Goal: Use online tool/utility: Utilize a website feature to perform a specific function

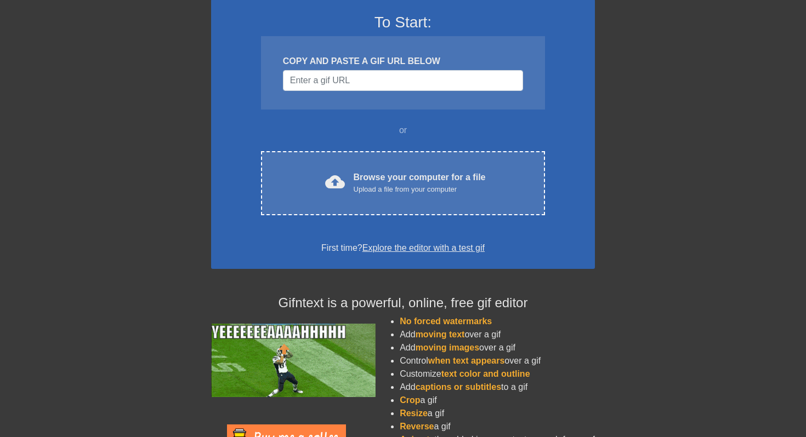
scroll to position [122, 0]
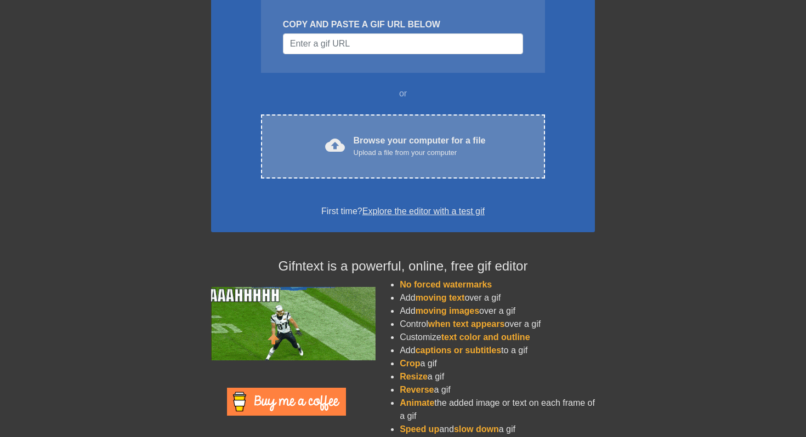
click at [406, 159] on div "cloud_upload Browse your computer for a file Upload a file from your computer C…" at bounding box center [403, 147] width 284 height 64
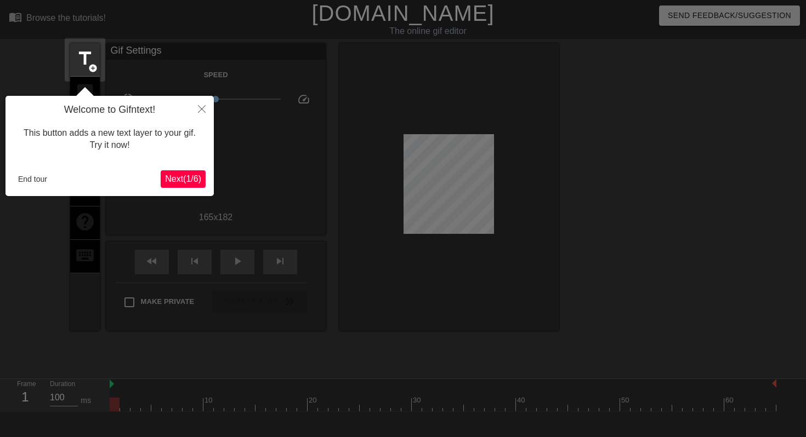
scroll to position [27, 0]
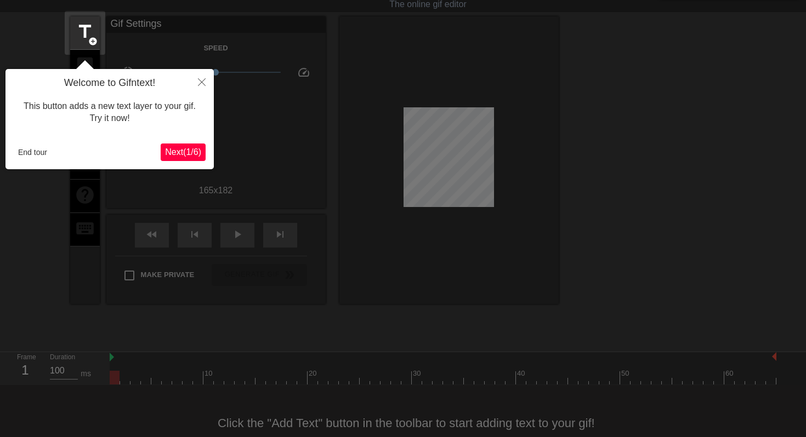
click at [187, 153] on span "Next ( 1 / 6 )" at bounding box center [183, 151] width 36 height 9
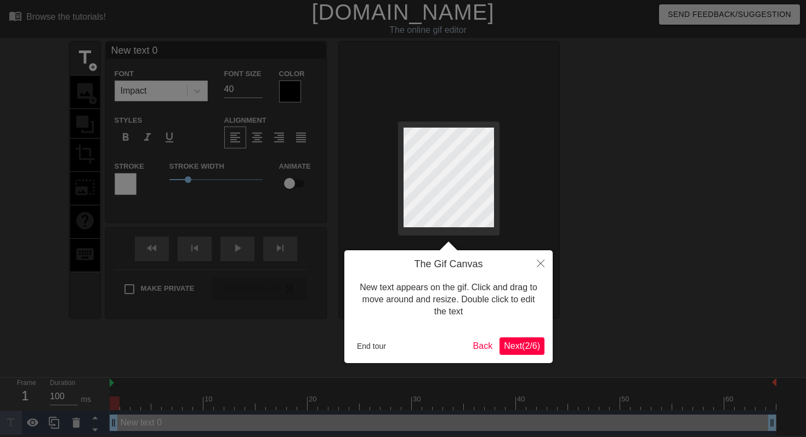
scroll to position [0, 0]
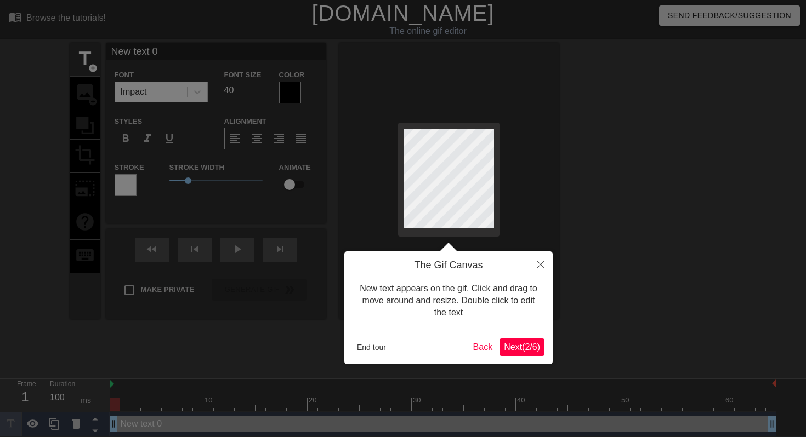
click at [528, 344] on span "Next ( 2 / 6 )" at bounding box center [522, 347] width 36 height 9
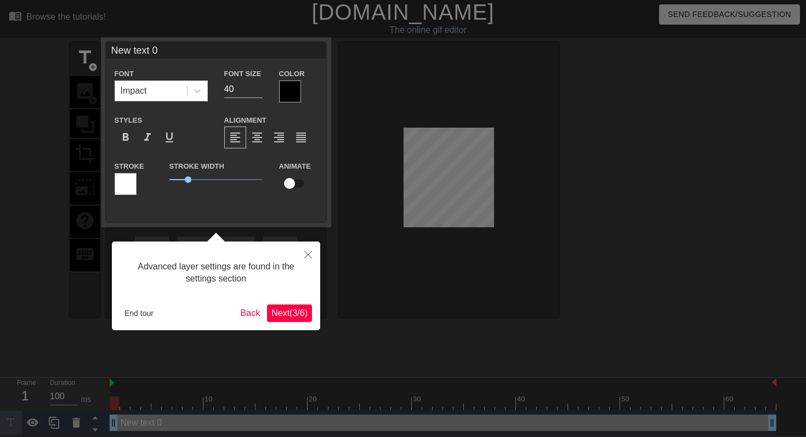
click at [287, 314] on span "Next ( 3 / 6 )" at bounding box center [289, 313] width 36 height 9
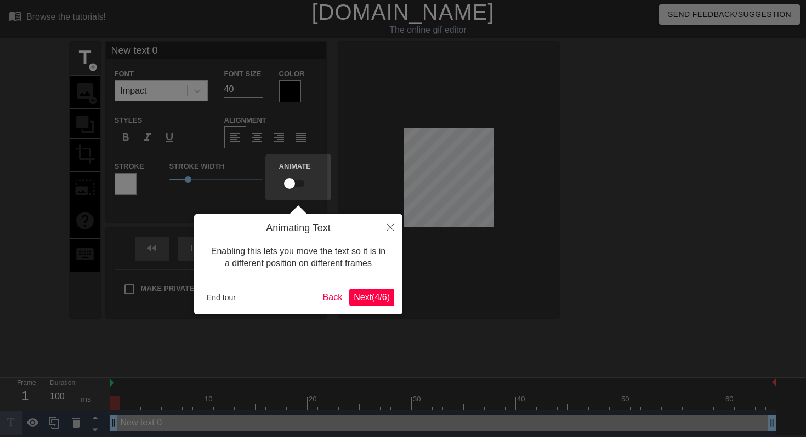
scroll to position [0, 0]
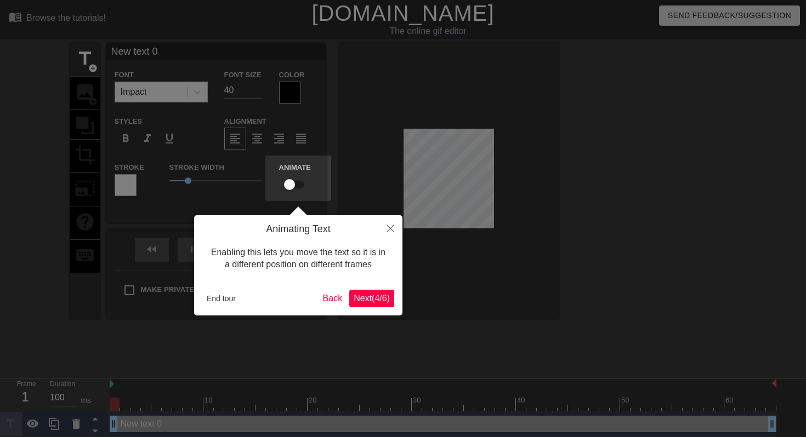
click at [382, 297] on span "Next ( 4 / 6 )" at bounding box center [372, 298] width 36 height 9
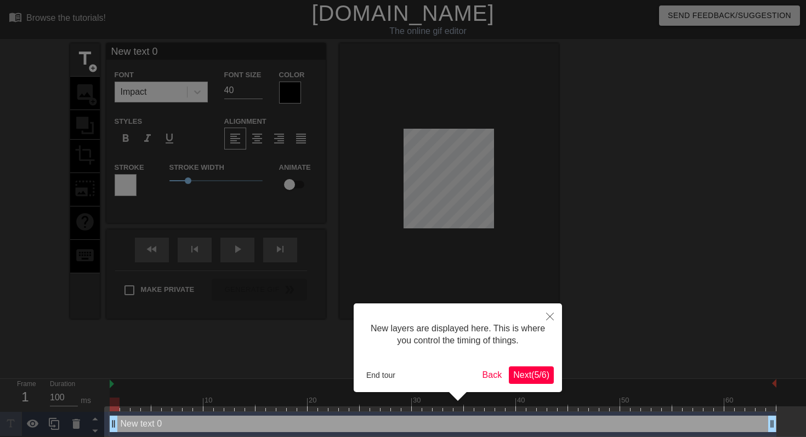
scroll to position [9, 0]
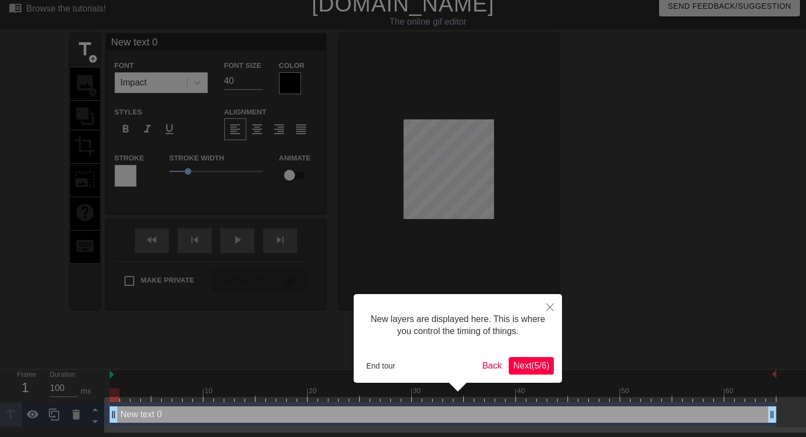
click at [523, 363] on span "Next ( 5 / 6 )" at bounding box center [531, 365] width 36 height 9
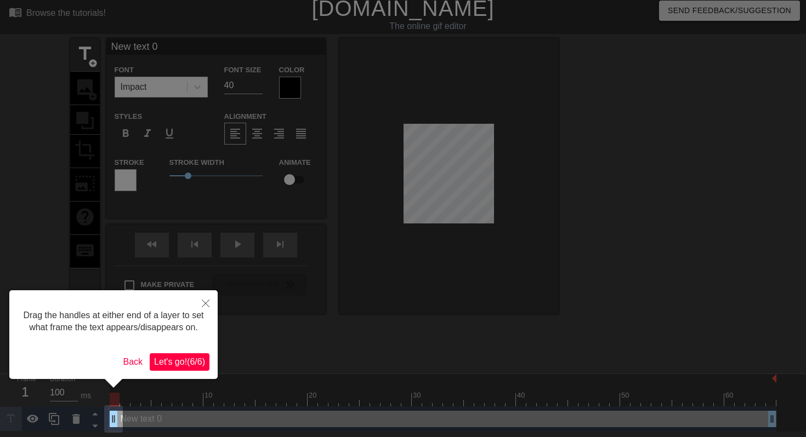
scroll to position [0, 0]
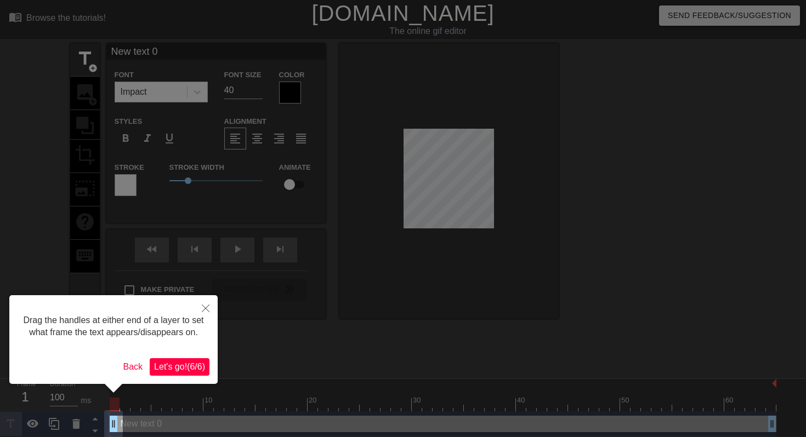
click at [189, 372] on span "Let's go! ( 6 / 6 )" at bounding box center [179, 366] width 51 height 9
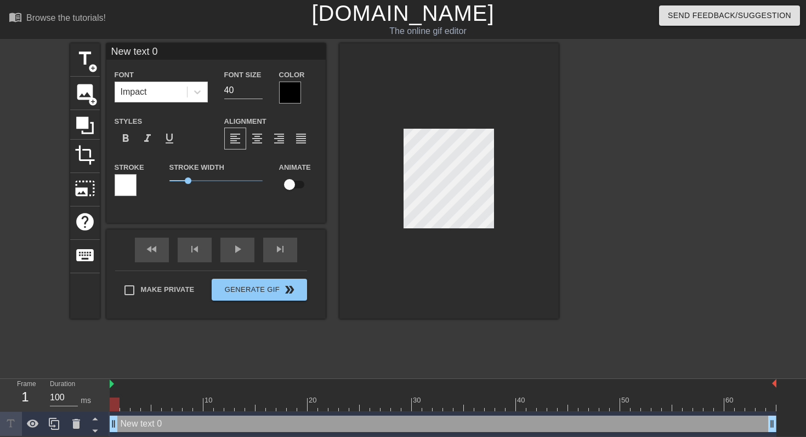
scroll to position [0, 2]
type input "1"
type textarea "1"
type input "19"
type textarea "19"
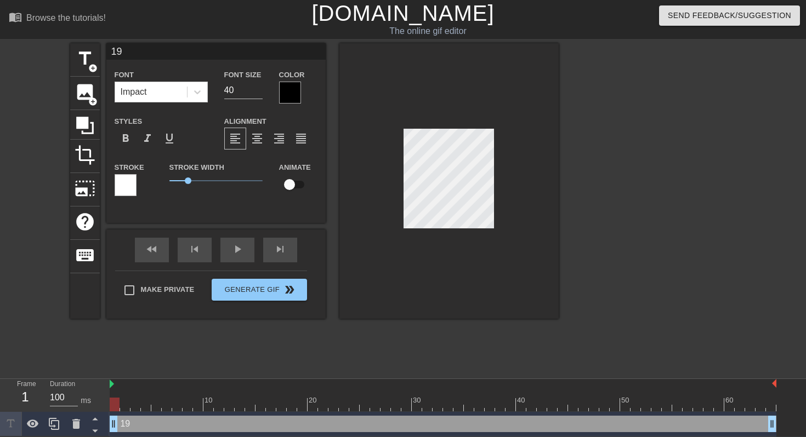
type input "199"
type textarea "199"
type input "1995"
type textarea "1995"
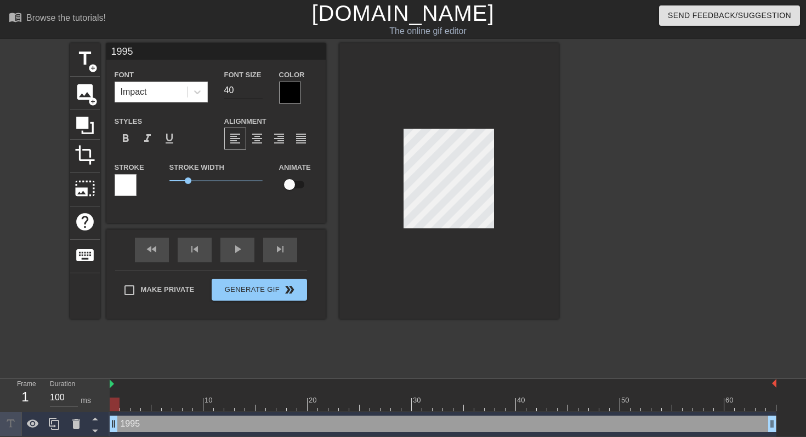
click at [228, 89] on input "40" at bounding box center [243, 91] width 38 height 18
type input "20"
click at [189, 181] on span "1.05" at bounding box center [188, 181] width 7 height 7
click at [242, 250] on div "play_arrow" at bounding box center [237, 250] width 34 height 25
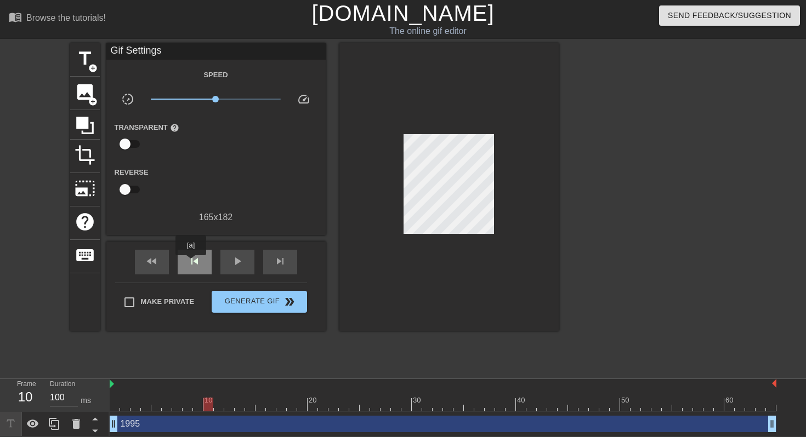
click at [191, 263] on span "skip_previous" at bounding box center [194, 261] width 13 height 13
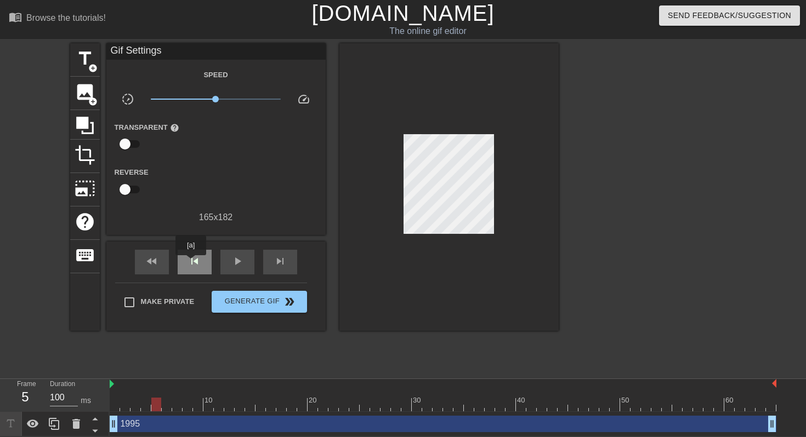
click at [191, 263] on span "skip_previous" at bounding box center [194, 261] width 13 height 13
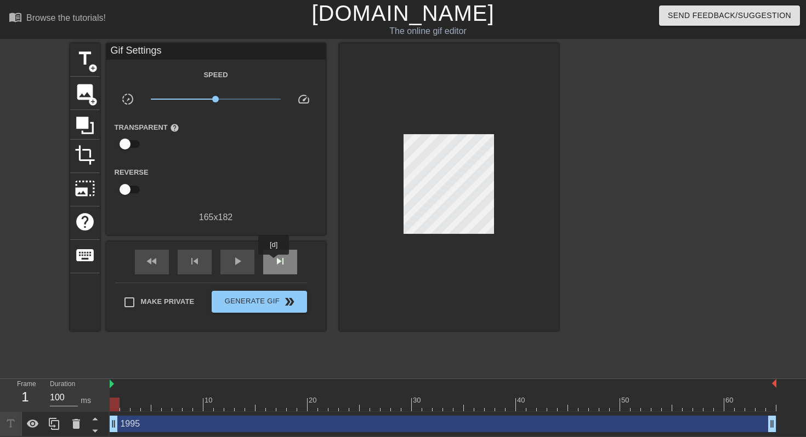
click at [275, 263] on span "skip_next" at bounding box center [280, 261] width 13 height 13
click at [282, 263] on span "skip_next" at bounding box center [280, 261] width 13 height 13
click at [283, 264] on span "skip_next" at bounding box center [280, 261] width 13 height 13
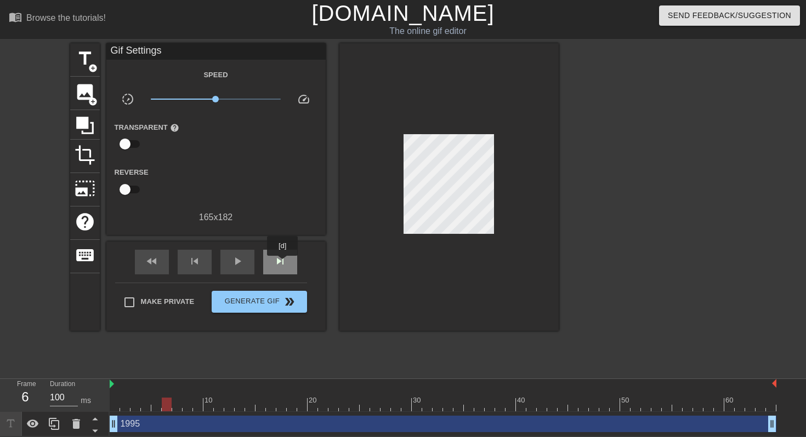
click at [283, 264] on span "skip_next" at bounding box center [280, 261] width 13 height 13
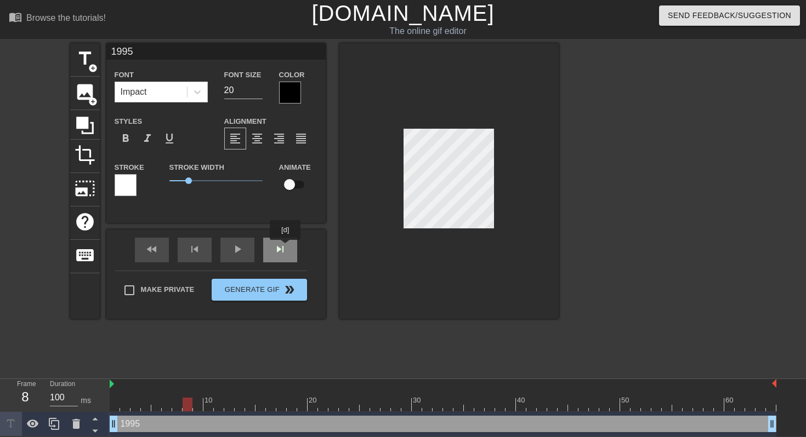
click at [286, 248] on div "fast_rewind skip_previous play_arrow skip_next" at bounding box center [216, 250] width 179 height 41
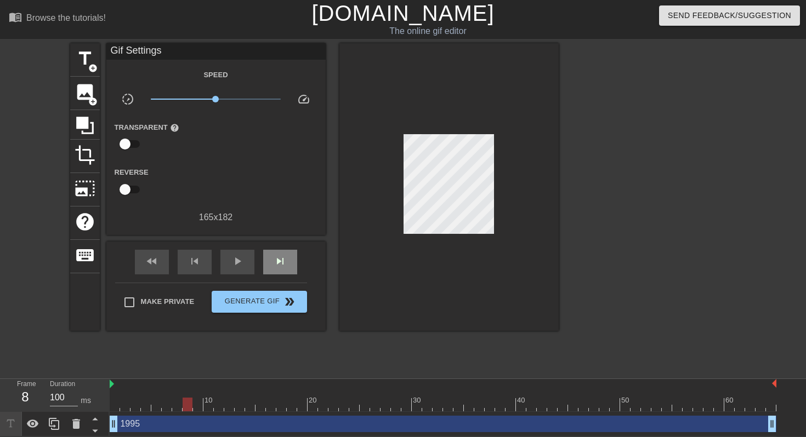
click at [286, 248] on div "fast_rewind skip_previous play_arrow skip_next" at bounding box center [216, 262] width 179 height 41
click at [281, 262] on span "skip_next" at bounding box center [280, 261] width 13 height 13
click at [281, 250] on div "skip_next" at bounding box center [280, 262] width 34 height 25
click at [291, 256] on div "skip_next" at bounding box center [280, 262] width 34 height 25
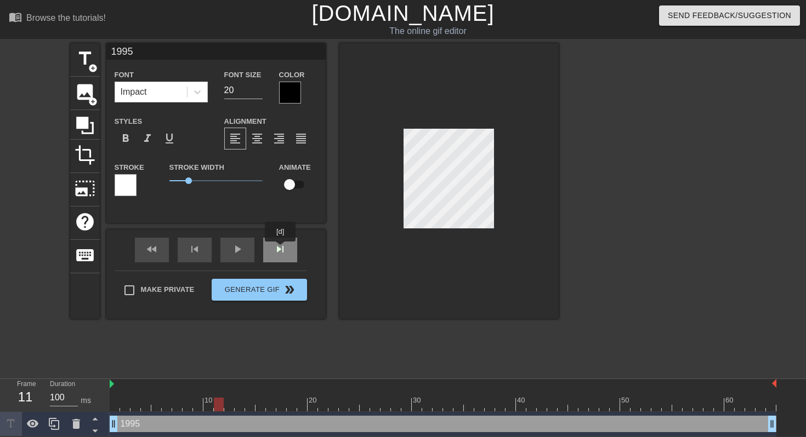
click at [281, 249] on div "fast_rewind skip_previous play_arrow skip_next" at bounding box center [216, 250] width 179 height 41
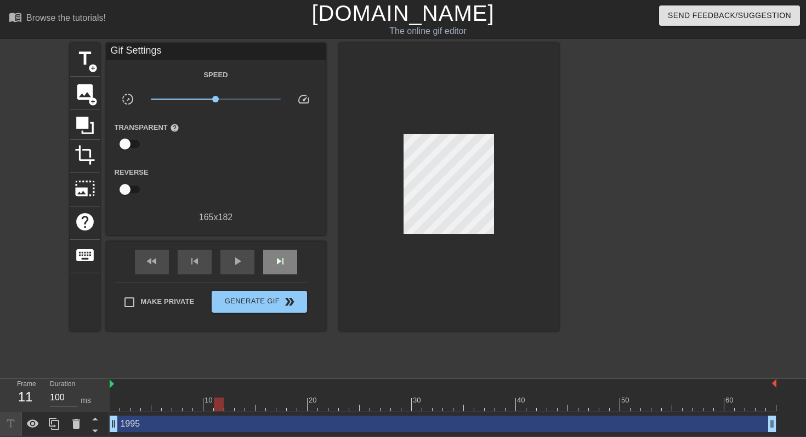
click at [281, 249] on div "fast_rewind skip_previous play_arrow skip_next" at bounding box center [216, 262] width 179 height 41
click at [281, 263] on span "skip_next" at bounding box center [280, 261] width 13 height 13
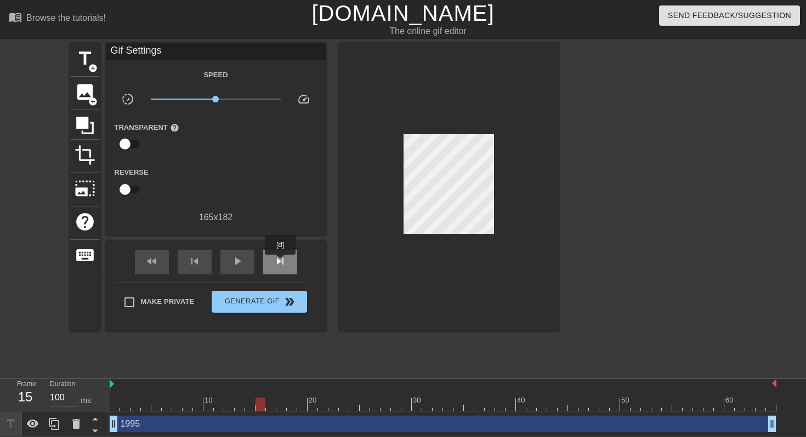
click at [281, 263] on span "skip_next" at bounding box center [280, 261] width 13 height 13
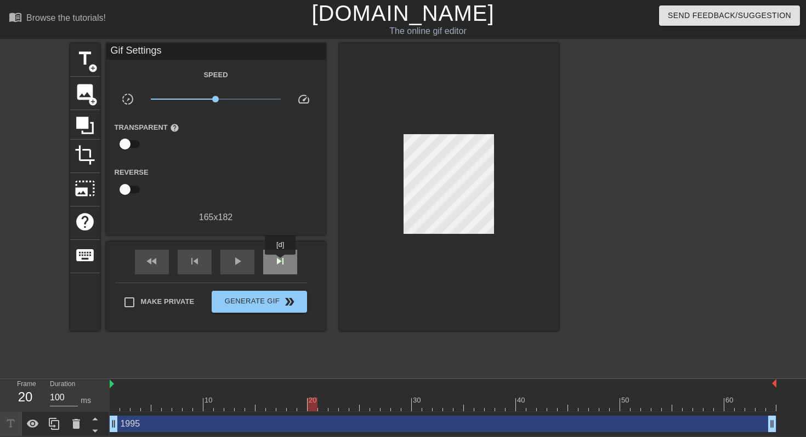
click at [281, 263] on span "skip_next" at bounding box center [280, 261] width 13 height 13
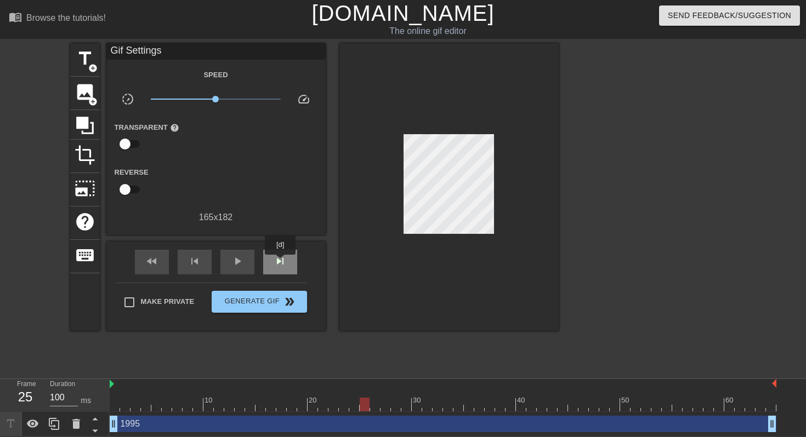
click at [281, 263] on span "skip_next" at bounding box center [280, 261] width 13 height 13
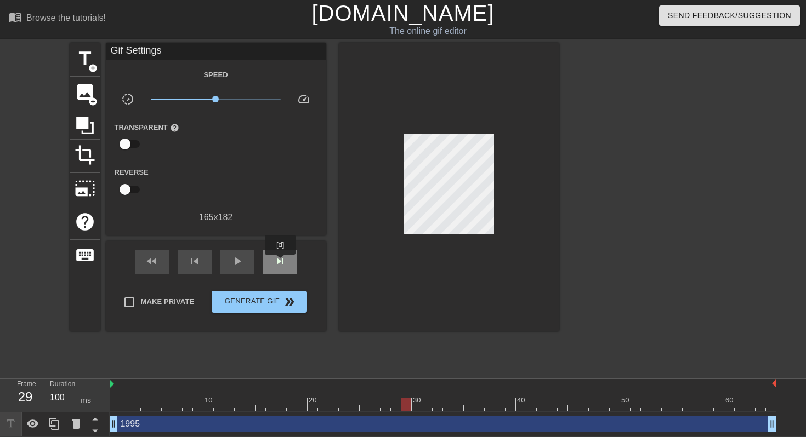
click at [281, 263] on span "skip_next" at bounding box center [280, 261] width 13 height 13
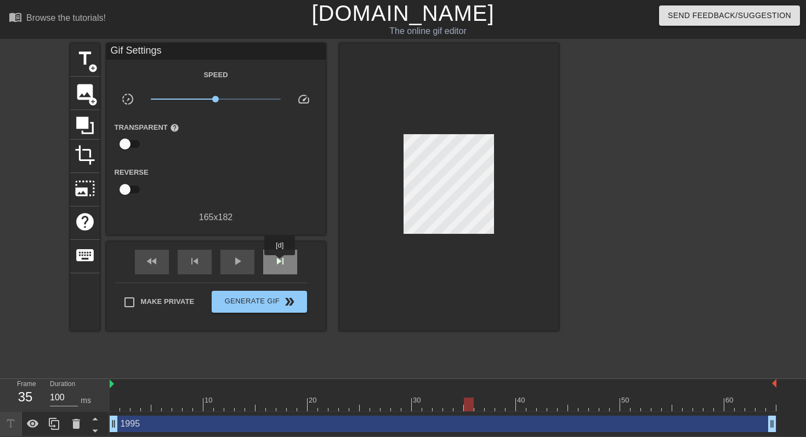
click at [281, 263] on span "skip_next" at bounding box center [280, 261] width 13 height 13
click at [279, 251] on div "skip_next" at bounding box center [280, 262] width 34 height 25
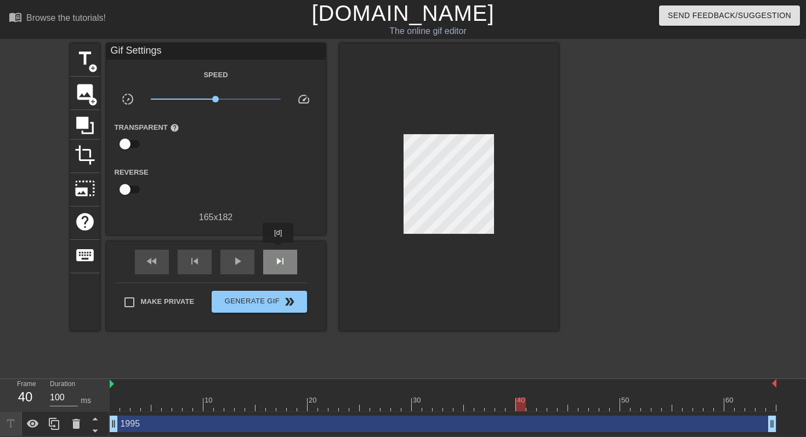
click at [279, 251] on div "skip_next" at bounding box center [280, 262] width 34 height 25
click at [185, 263] on div "skip_previous" at bounding box center [195, 262] width 34 height 25
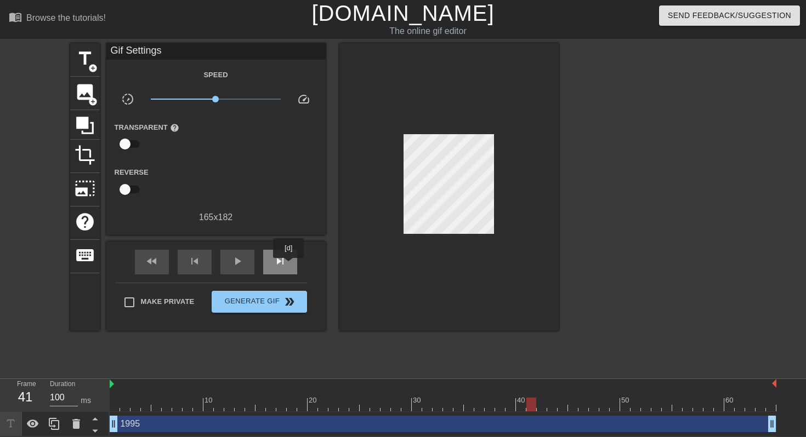
click at [291, 266] on div "skip_next" at bounding box center [280, 262] width 34 height 25
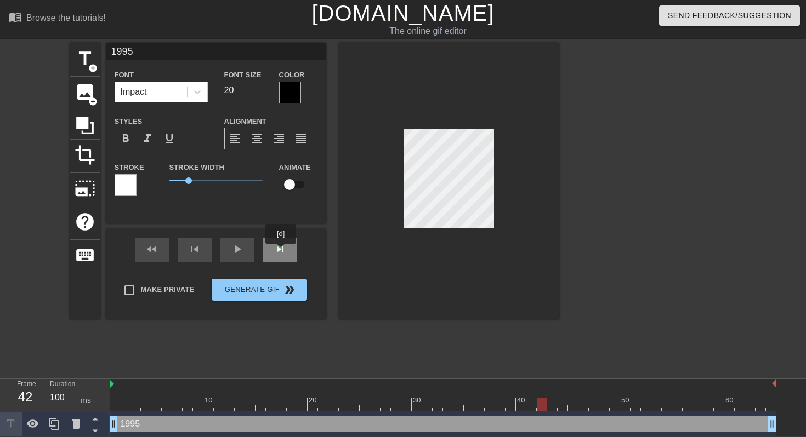
click at [282, 252] on div "skip_next" at bounding box center [280, 250] width 34 height 25
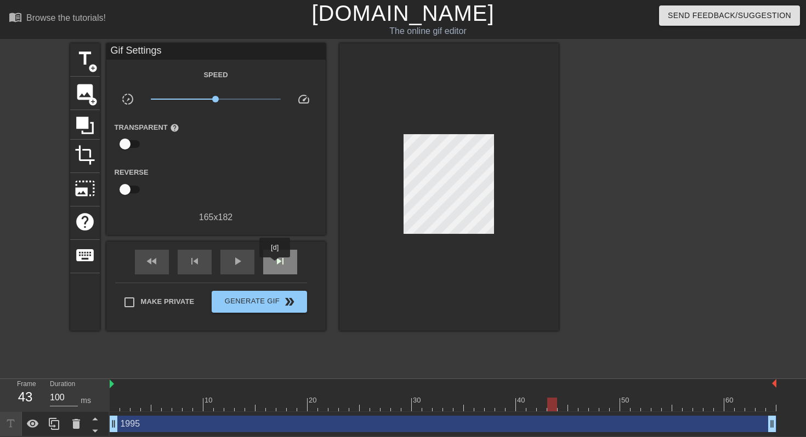
click at [276, 265] on span "skip_next" at bounding box center [280, 261] width 13 height 13
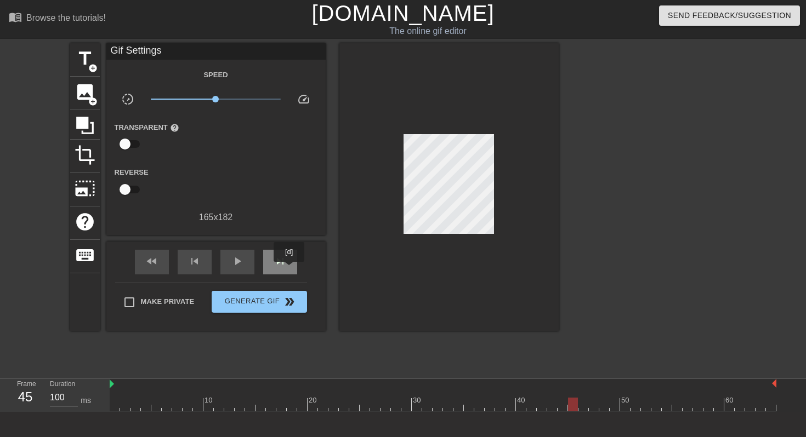
click at [286, 268] on span "skip_next" at bounding box center [280, 261] width 13 height 13
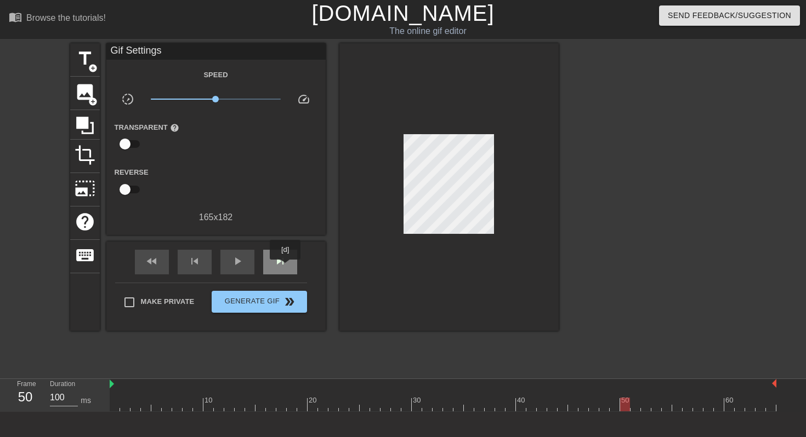
click at [286, 268] on span "skip_next" at bounding box center [280, 261] width 13 height 13
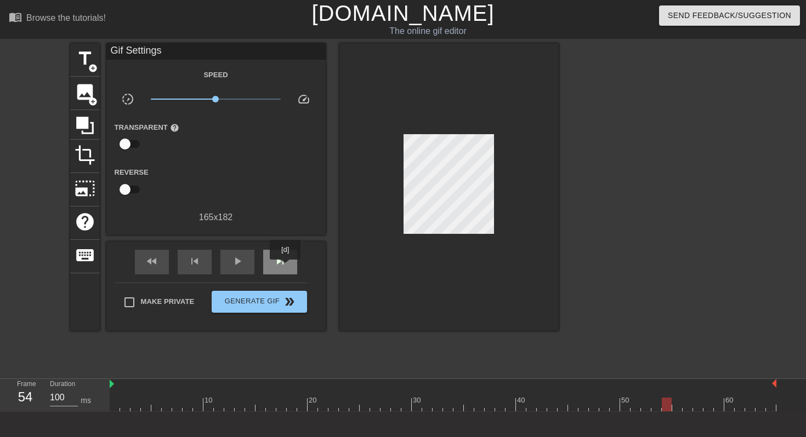
click at [286, 268] on span "skip_next" at bounding box center [280, 261] width 13 height 13
click at [180, 265] on div "skip_previous" at bounding box center [195, 262] width 34 height 25
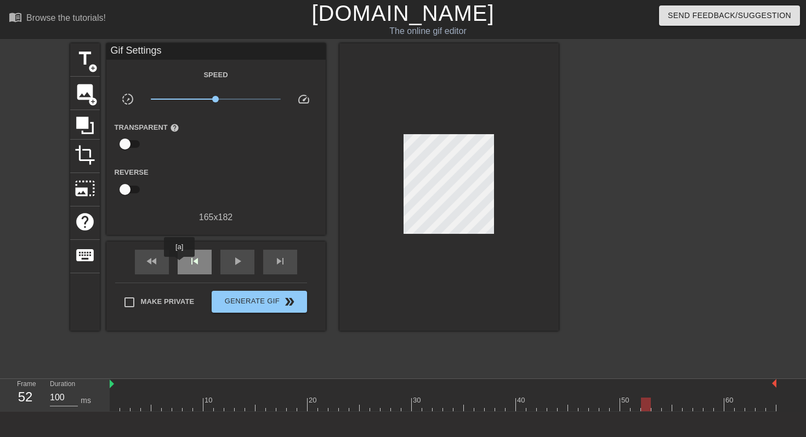
click at [180, 265] on div "skip_previous" at bounding box center [195, 262] width 34 height 25
click at [279, 266] on span "skip_next" at bounding box center [280, 261] width 13 height 13
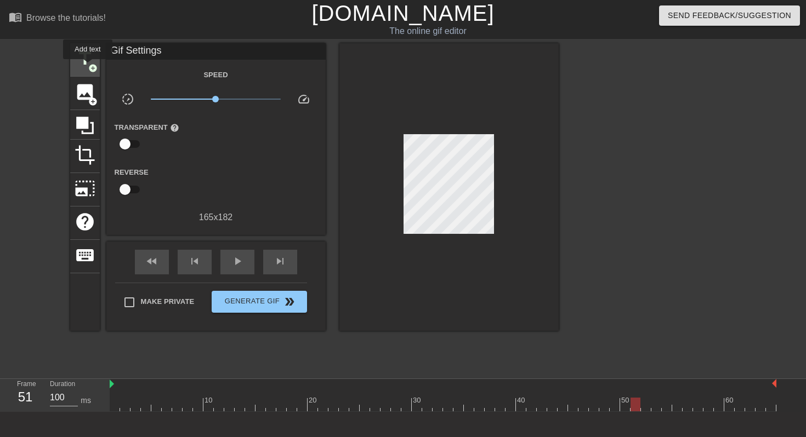
click at [88, 67] on span "add_circle" at bounding box center [92, 68] width 9 height 9
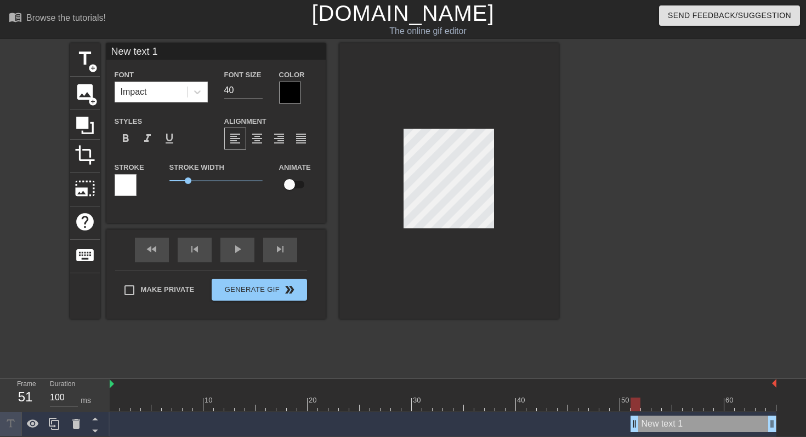
scroll to position [0, 1]
type input "3"
type textarea "3"
type input "30"
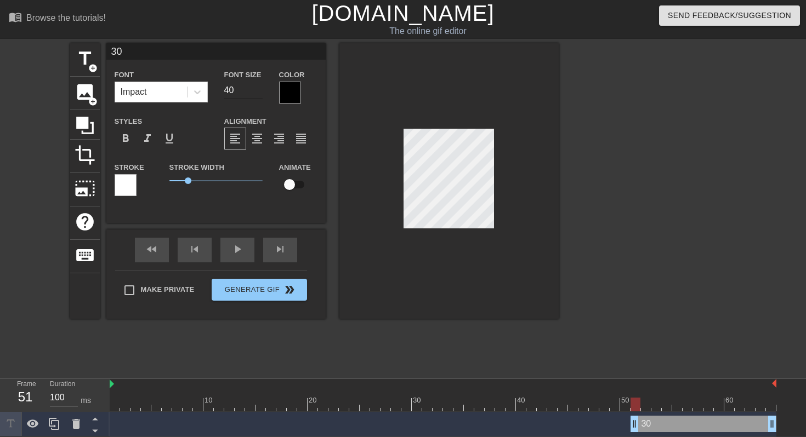
type textarea "30"
click at [231, 89] on input "40" at bounding box center [243, 91] width 38 height 18
click at [237, 94] on input "40" at bounding box center [243, 91] width 38 height 18
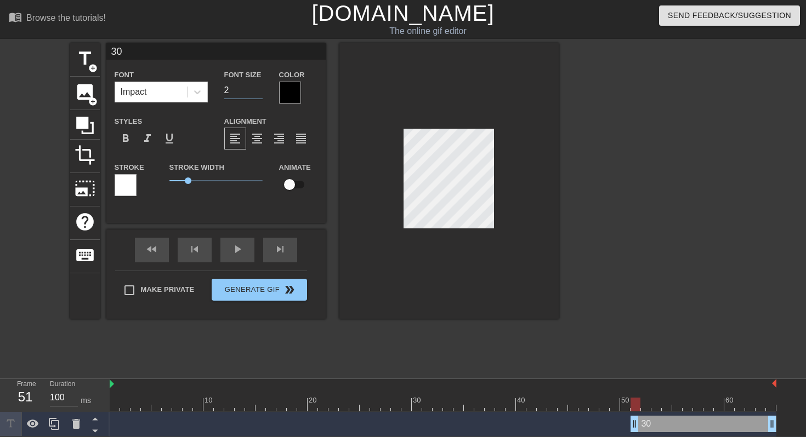
type input "20"
click at [271, 253] on div "skip_next" at bounding box center [280, 250] width 34 height 25
click at [280, 252] on div "skip_next" at bounding box center [280, 250] width 34 height 25
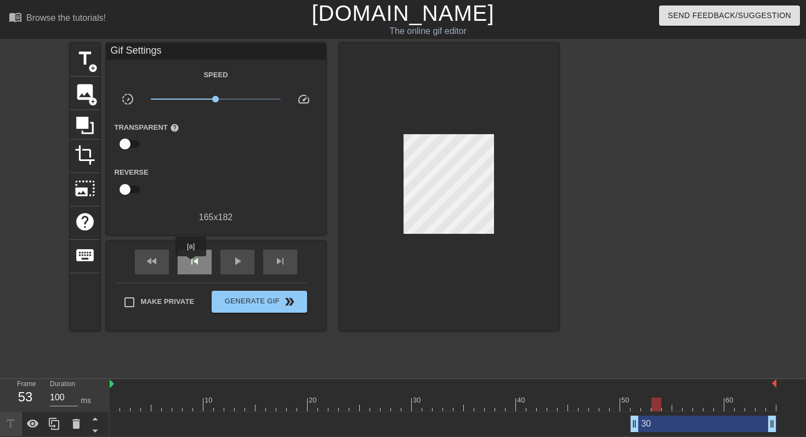
click at [191, 264] on span "skip_previous" at bounding box center [194, 261] width 13 height 13
click at [274, 268] on span "skip_next" at bounding box center [280, 261] width 13 height 13
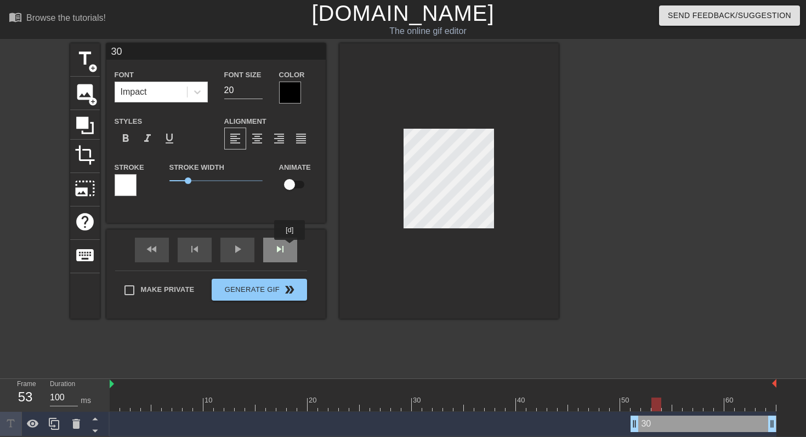
click at [289, 248] on div "fast_rewind skip_previous play_arrow skip_next" at bounding box center [216, 250] width 179 height 41
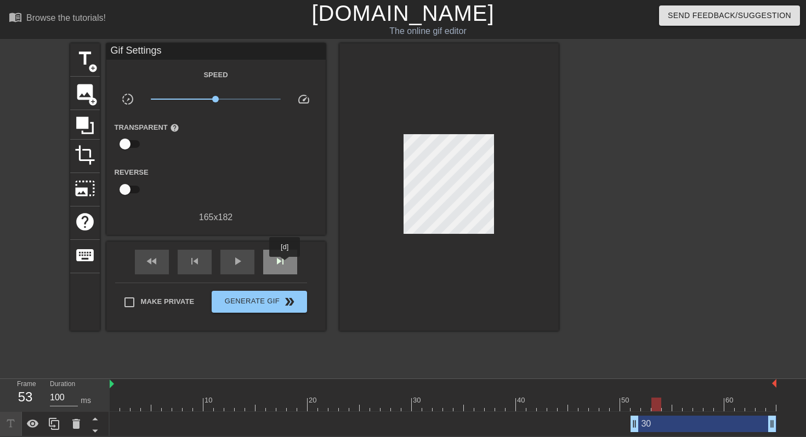
click at [286, 264] on span "skip_next" at bounding box center [280, 261] width 13 height 13
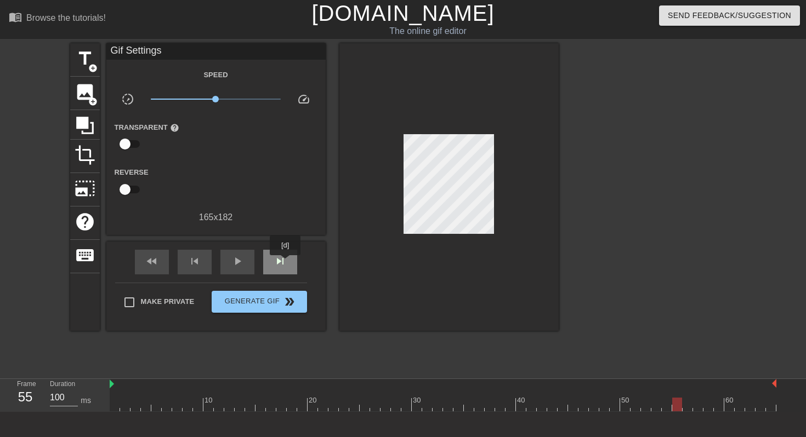
click at [286, 263] on span "skip_next" at bounding box center [280, 261] width 13 height 13
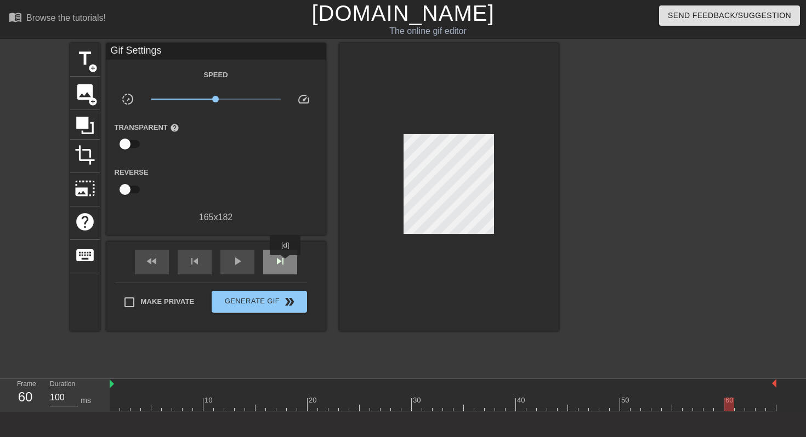
click at [286, 263] on span "skip_next" at bounding box center [280, 261] width 13 height 13
click at [199, 263] on span "skip_previous" at bounding box center [194, 261] width 13 height 13
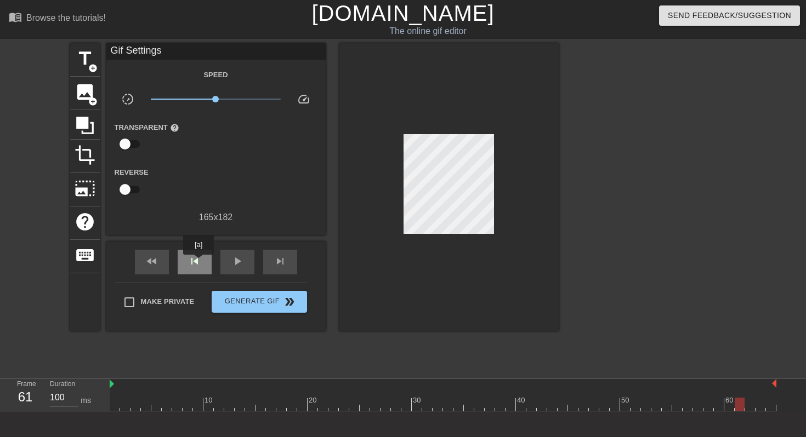
click at [199, 263] on span "skip_previous" at bounding box center [194, 261] width 13 height 13
click at [276, 264] on span "skip_next" at bounding box center [280, 261] width 13 height 13
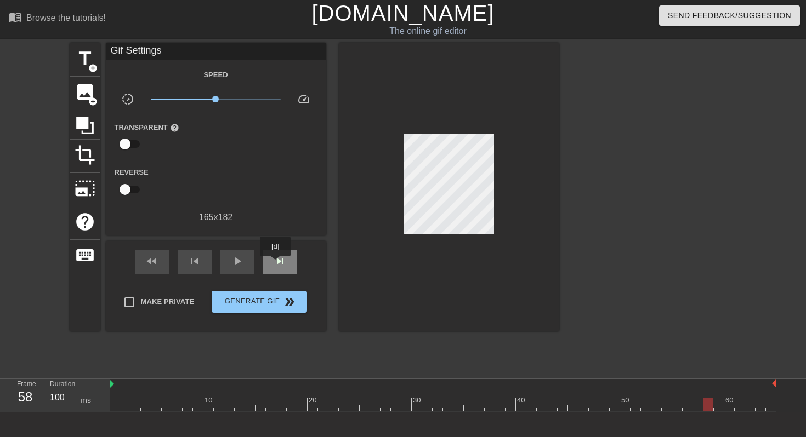
click at [276, 264] on span "skip_next" at bounding box center [280, 261] width 13 height 13
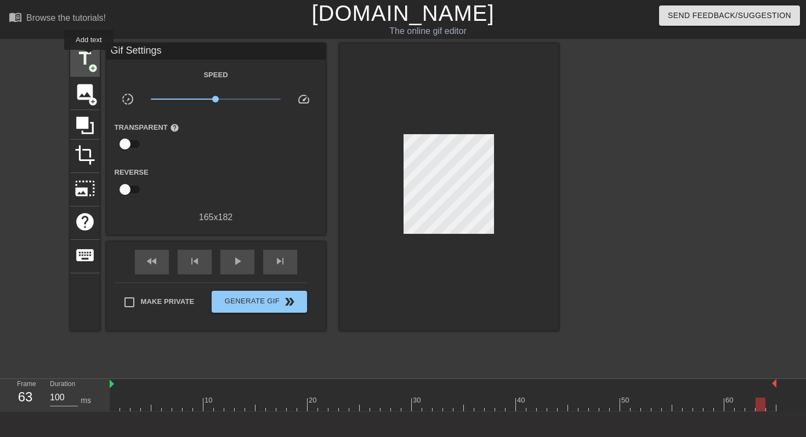
click at [89, 58] on span "title" at bounding box center [85, 58] width 21 height 21
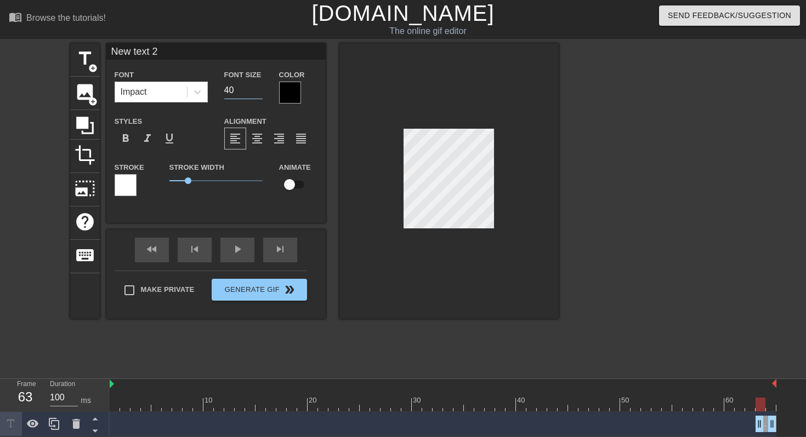
click at [234, 87] on input "40" at bounding box center [243, 91] width 38 height 18
type input "20"
type input "1"
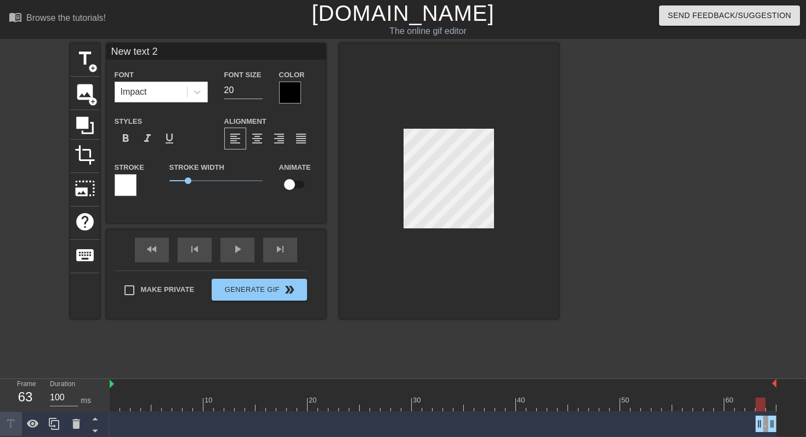
type textarea "1"
type input "19"
type textarea "19"
type input "199"
type textarea "199"
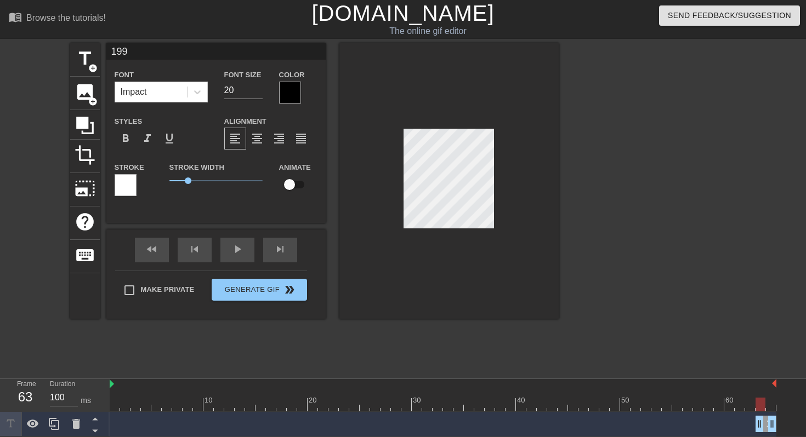
type input "1995"
type textarea "1995"
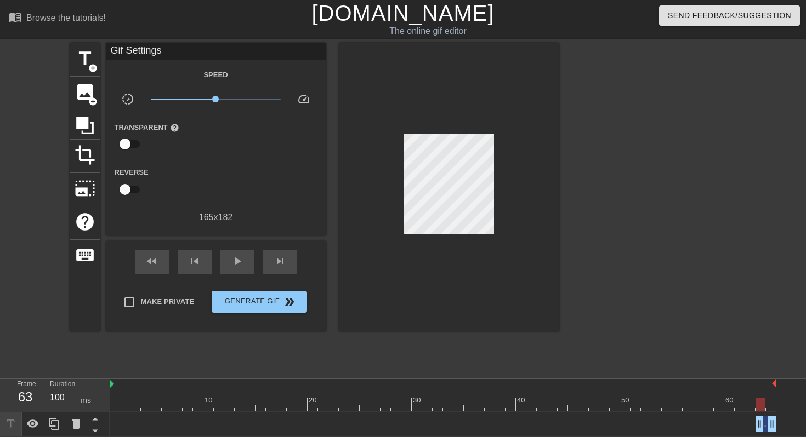
click at [495, 210] on div at bounding box center [448, 187] width 219 height 288
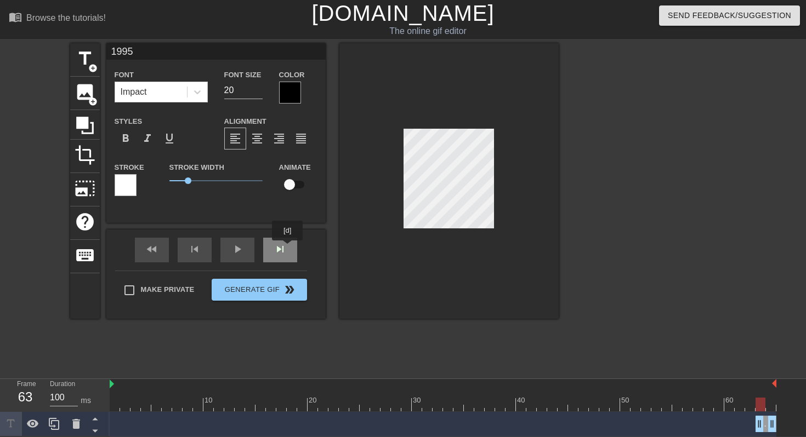
click at [282, 252] on div "skip_next" at bounding box center [280, 250] width 34 height 25
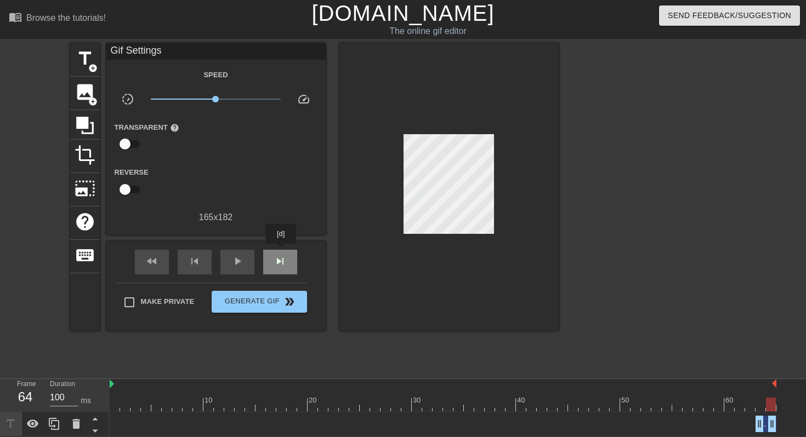
click at [282, 252] on div "skip_next" at bounding box center [280, 262] width 34 height 25
click at [197, 253] on div "skip_previous" at bounding box center [195, 262] width 34 height 25
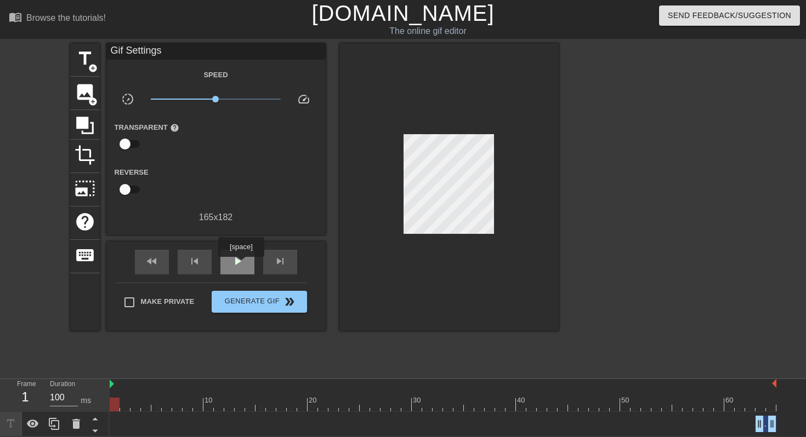
click at [242, 265] on span "play_arrow" at bounding box center [237, 261] width 13 height 13
click at [242, 265] on span "pause" at bounding box center [237, 261] width 13 height 13
drag, startPoint x: 174, startPoint y: 402, endPoint x: 26, endPoint y: 390, distance: 148.5
click at [26, 390] on div "Frame 1 Duration 100 ms 10 20 30 40 50 60 1995 drag_handle drag_handle" at bounding box center [403, 408] width 806 height 58
click at [87, 67] on span "title" at bounding box center [85, 58] width 21 height 21
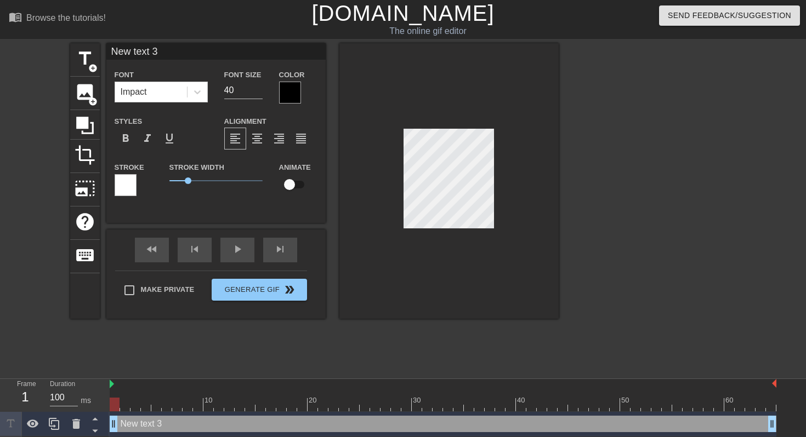
type input "New ext 3"
type textarea "New ext 3"
click at [466, 232] on div at bounding box center [448, 181] width 219 height 276
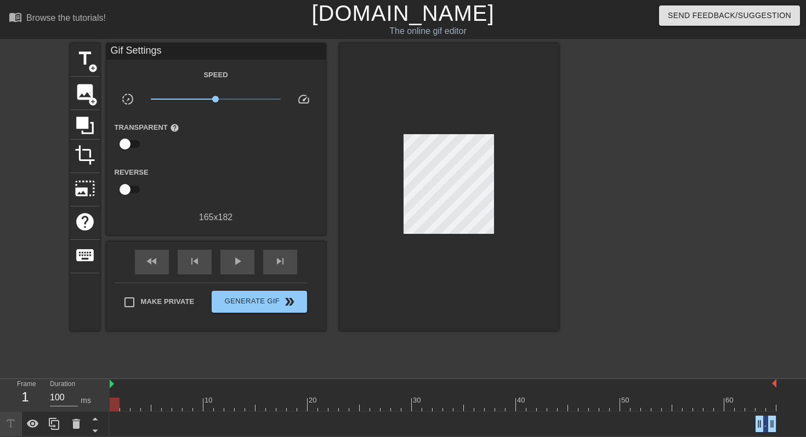
scroll to position [1, 0]
click at [95, 418] on icon at bounding box center [94, 419] width 5 height 3
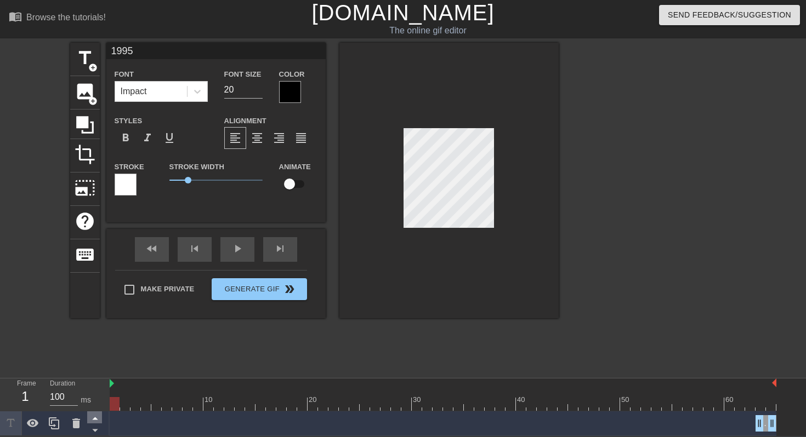
click at [95, 418] on icon at bounding box center [95, 419] width 14 height 14
click at [95, 419] on icon at bounding box center [94, 419] width 5 height 3
click at [95, 432] on icon at bounding box center [95, 431] width 14 height 14
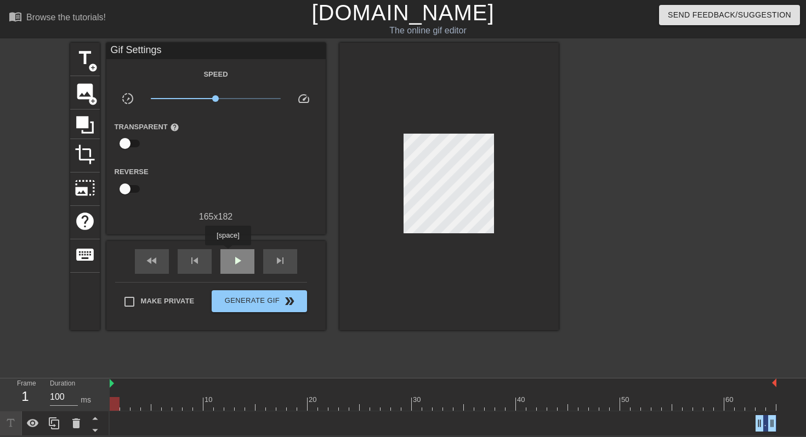
click at [229, 253] on div "play_arrow" at bounding box center [237, 261] width 34 height 25
click at [229, 253] on div "pause" at bounding box center [237, 261] width 34 height 25
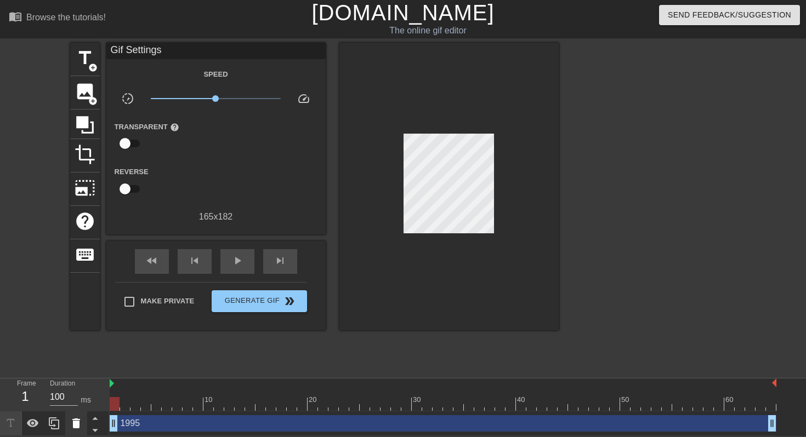
drag, startPoint x: 759, startPoint y: 423, endPoint x: 86, endPoint y: 411, distance: 673.3
click at [86, 411] on div "Frame 1 Duration 100 ms 10 20 30 40 50 60 1995 drag_handle drag_handle" at bounding box center [403, 408] width 806 height 58
click at [193, 264] on span "skip_previous" at bounding box center [194, 260] width 13 height 13
click at [164, 263] on div "fast_rewind" at bounding box center [152, 261] width 34 height 25
click at [236, 260] on span "play_arrow" at bounding box center [237, 260] width 13 height 13
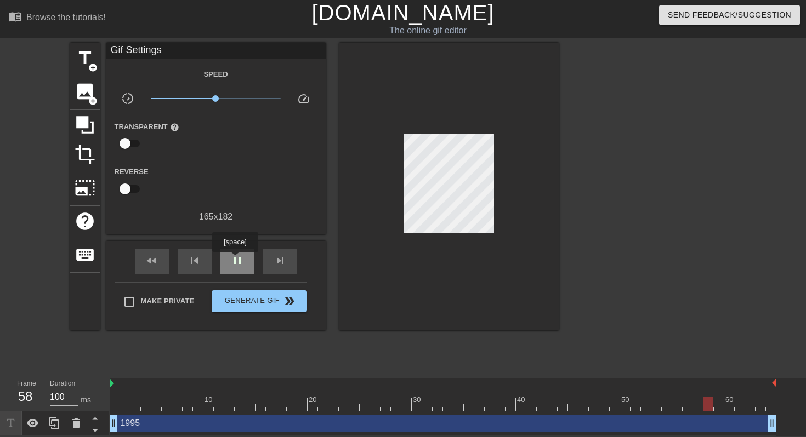
click at [236, 260] on span "pause" at bounding box center [237, 260] width 13 height 13
click at [160, 258] on div "fast_rewind" at bounding box center [152, 261] width 34 height 25
click at [97, 422] on icon at bounding box center [95, 419] width 14 height 14
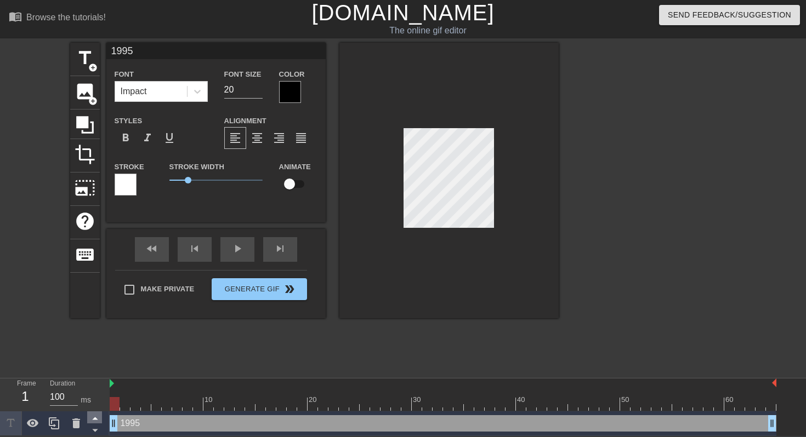
click at [97, 419] on icon at bounding box center [94, 419] width 5 height 3
click at [96, 431] on icon at bounding box center [95, 431] width 14 height 14
click at [94, 418] on icon at bounding box center [94, 419] width 5 height 3
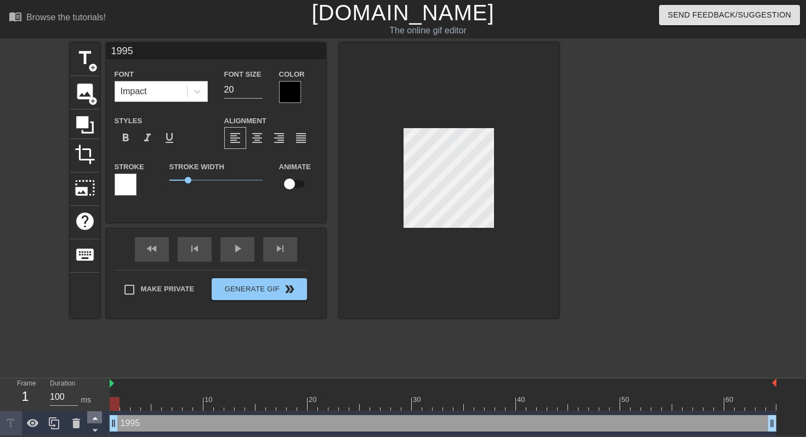
click at [94, 418] on icon at bounding box center [94, 419] width 5 height 3
click at [150, 248] on div "fast_rewind" at bounding box center [152, 249] width 34 height 25
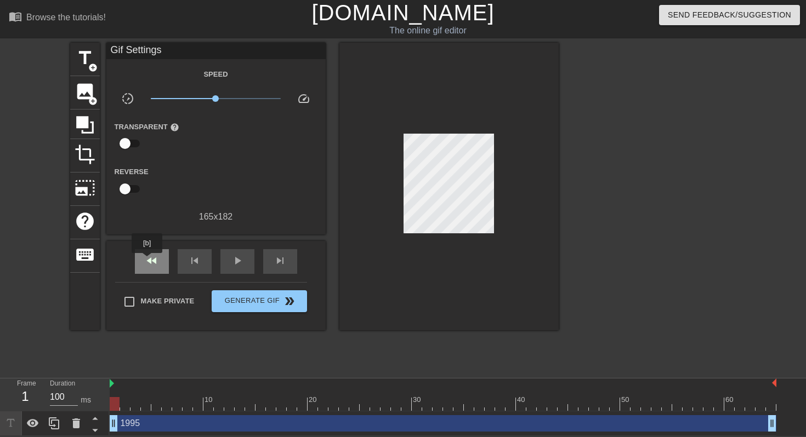
click at [148, 261] on span "fast_rewind" at bounding box center [151, 260] width 13 height 13
click at [153, 261] on span "fast_rewind" at bounding box center [151, 260] width 13 height 13
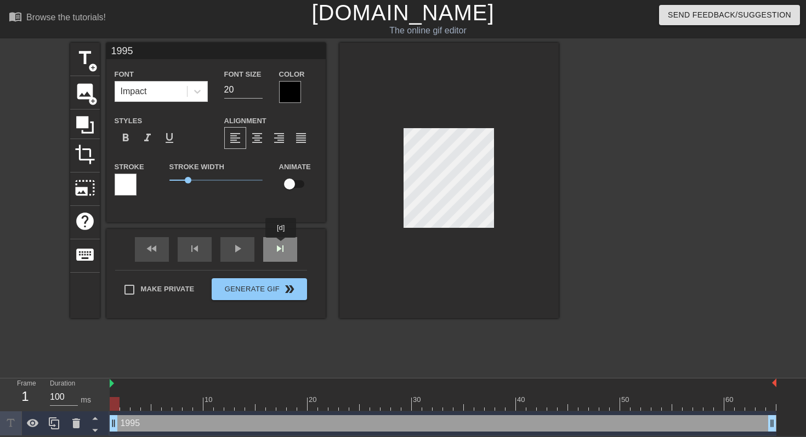
click at [282, 246] on div "fast_rewind skip_previous play_arrow skip_next" at bounding box center [216, 249] width 179 height 41
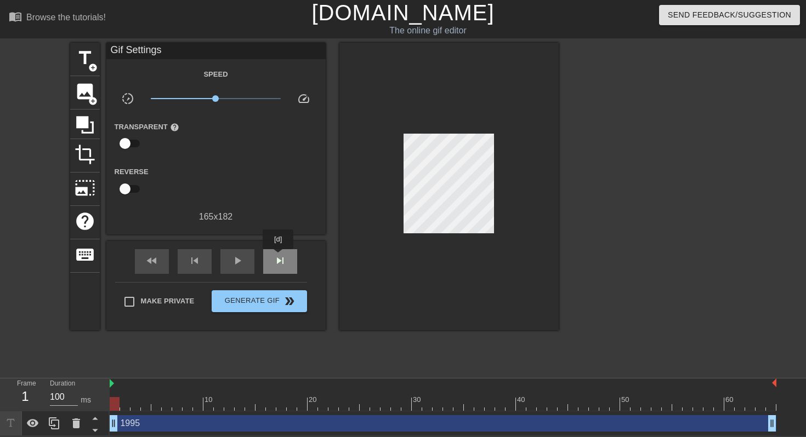
click at [279, 257] on span "skip_next" at bounding box center [280, 260] width 13 height 13
click at [191, 265] on span "skip_previous" at bounding box center [194, 260] width 13 height 13
click at [291, 255] on div "skip_next" at bounding box center [280, 261] width 34 height 25
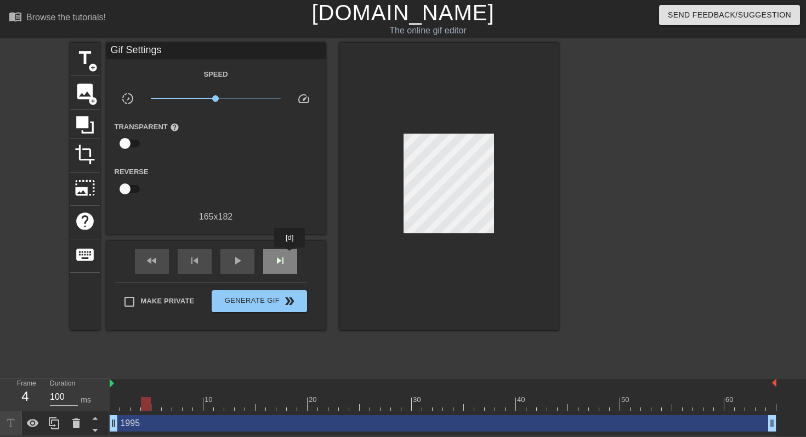
click at [291, 255] on div "skip_next" at bounding box center [280, 261] width 34 height 25
click at [188, 259] on span "skip_previous" at bounding box center [194, 260] width 13 height 13
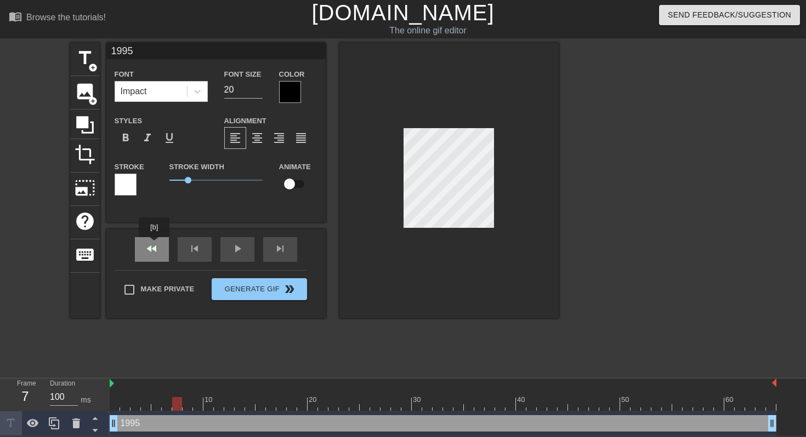
click at [155, 245] on div "fast_rewind skip_previous play_arrow skip_next" at bounding box center [216, 249] width 179 height 41
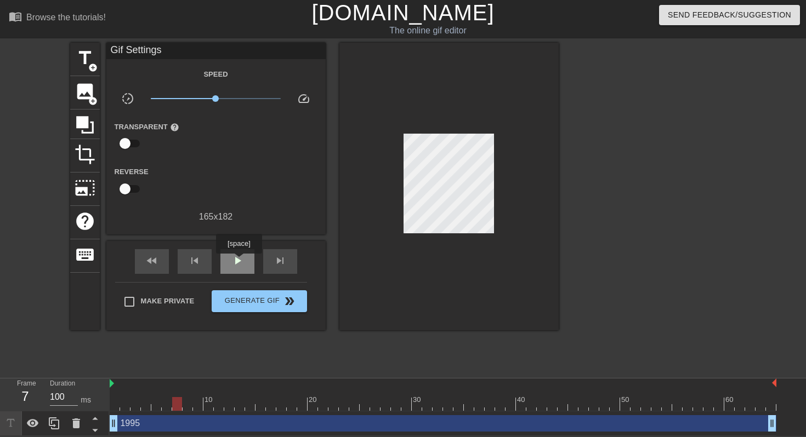
click at [240, 261] on span "play_arrow" at bounding box center [237, 260] width 13 height 13
click at [240, 261] on span "pause" at bounding box center [237, 260] width 13 height 13
click at [143, 260] on div "fast_rewind" at bounding box center [152, 261] width 34 height 25
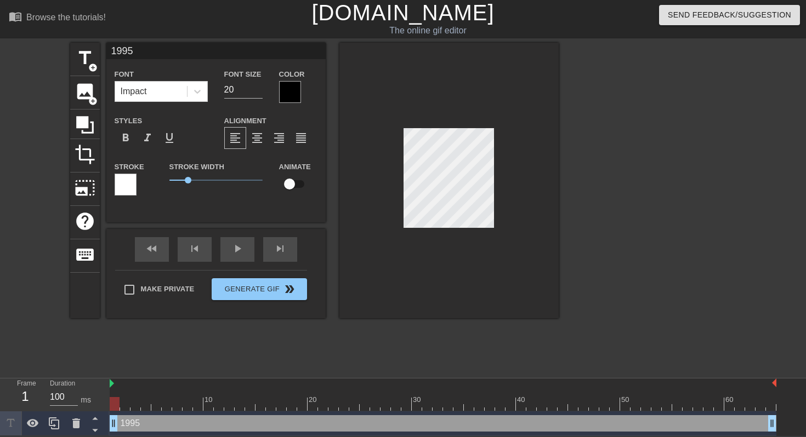
click at [278, 223] on div "1995 Font Impact Font Size 20 Color Styles format_bold format_italic format_und…" at bounding box center [215, 181] width 219 height 276
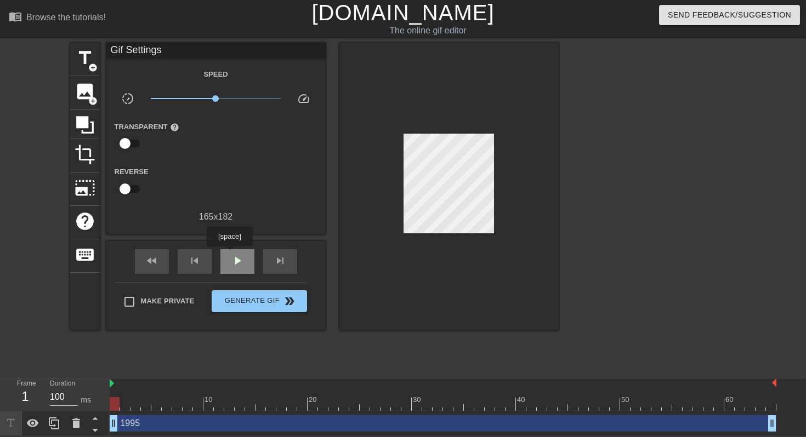
click at [231, 254] on span "play_arrow" at bounding box center [237, 260] width 13 height 13
click at [231, 254] on span "pause" at bounding box center [237, 260] width 13 height 13
click at [198, 260] on span "skip_previous" at bounding box center [194, 260] width 13 height 13
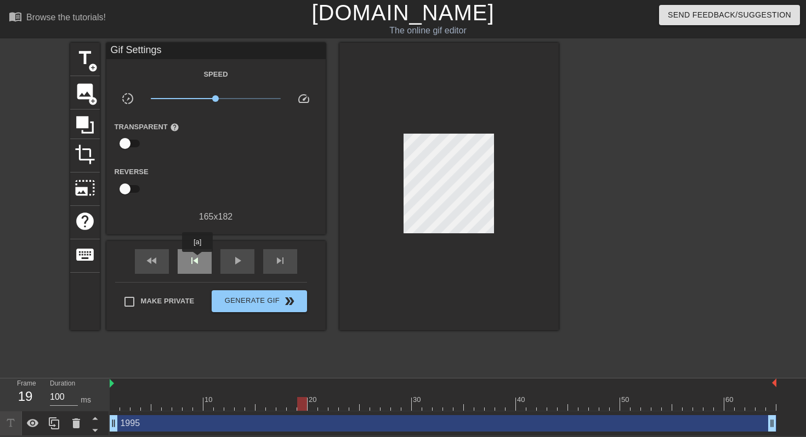
click at [198, 260] on span "skip_previous" at bounding box center [194, 260] width 13 height 13
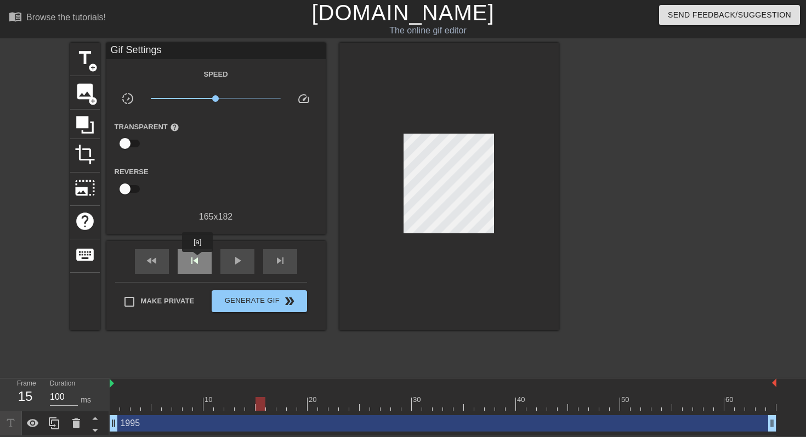
click at [198, 260] on span "skip_previous" at bounding box center [194, 260] width 13 height 13
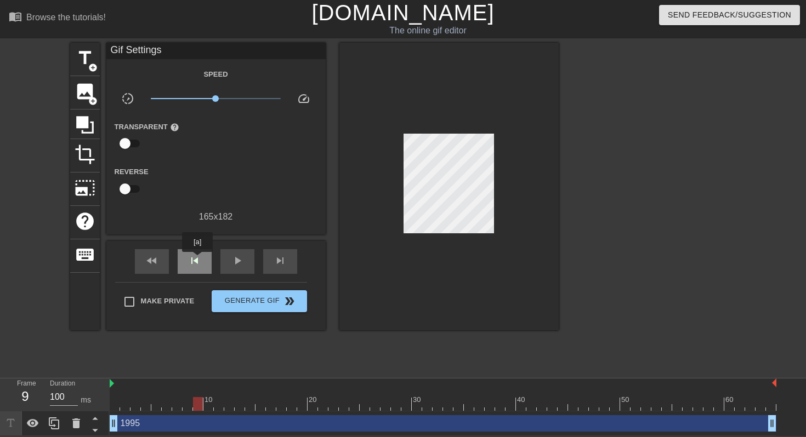
click at [198, 260] on span "skip_previous" at bounding box center [194, 260] width 13 height 13
click at [279, 262] on span "skip_next" at bounding box center [280, 260] width 13 height 13
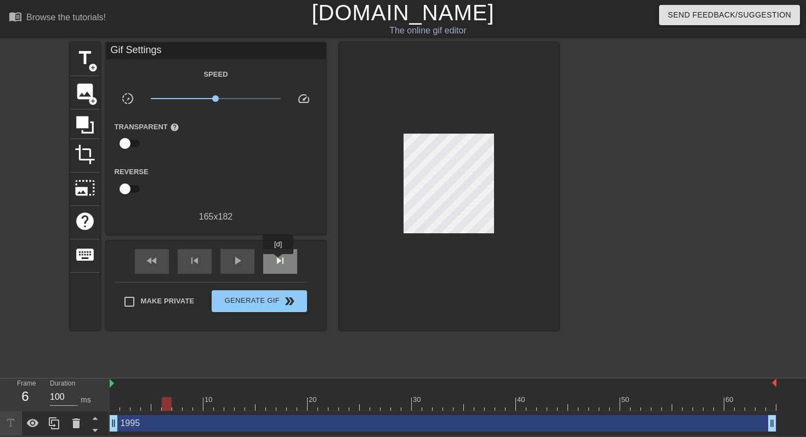
click at [279, 262] on span "skip_next" at bounding box center [280, 260] width 13 height 13
click at [191, 264] on span "skip_previous" at bounding box center [194, 260] width 13 height 13
click at [88, 60] on span "title" at bounding box center [85, 58] width 21 height 21
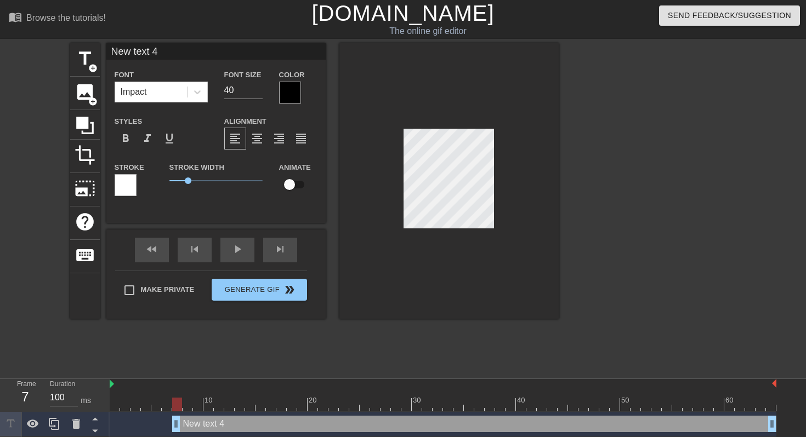
scroll to position [26, 0]
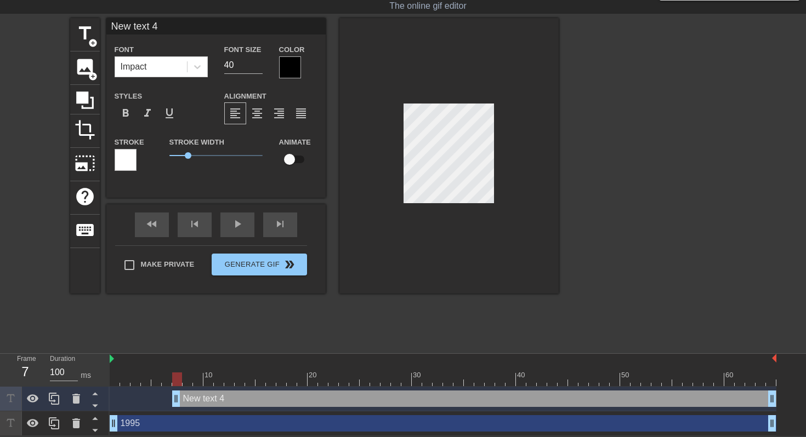
type input "1995"
type input "20"
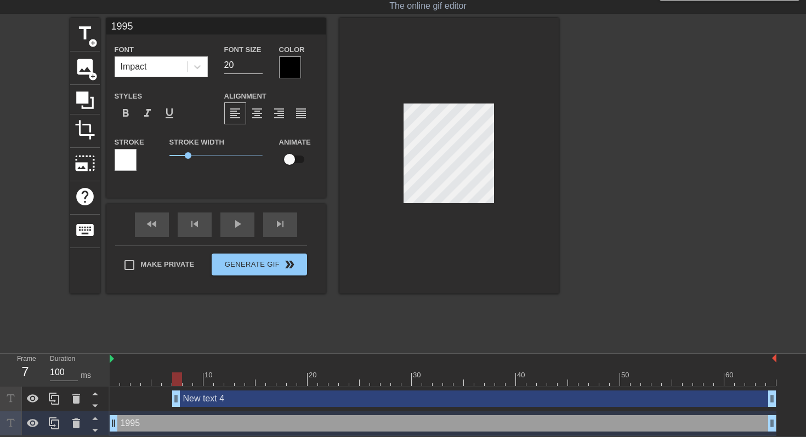
type input "New text 4"
type input "40"
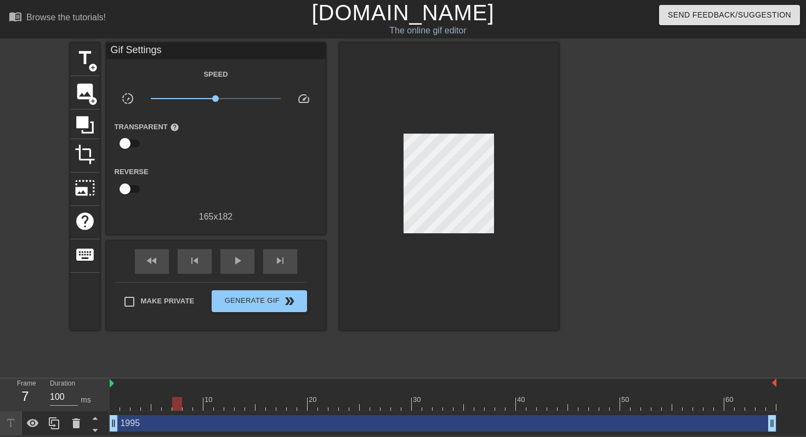
scroll to position [1, 0]
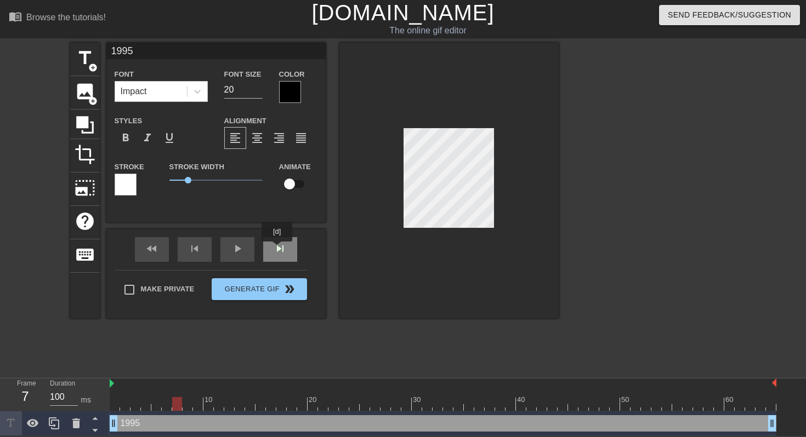
click at [279, 249] on div "skip_next" at bounding box center [280, 249] width 34 height 25
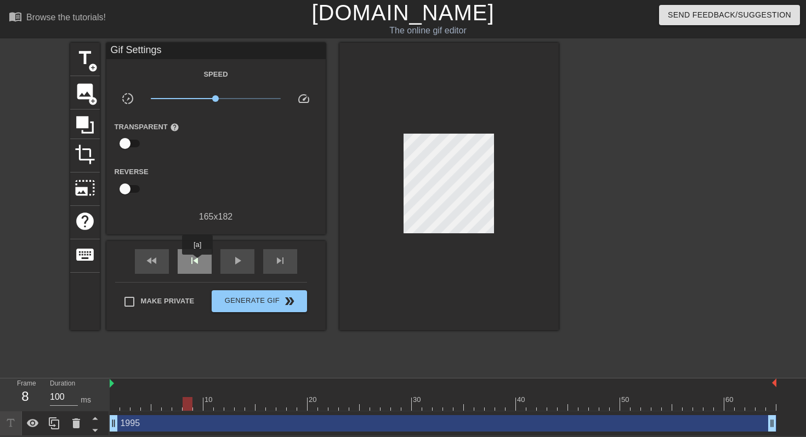
click at [198, 263] on span "skip_previous" at bounding box center [194, 260] width 13 height 13
click at [291, 265] on div "skip_next" at bounding box center [280, 261] width 34 height 25
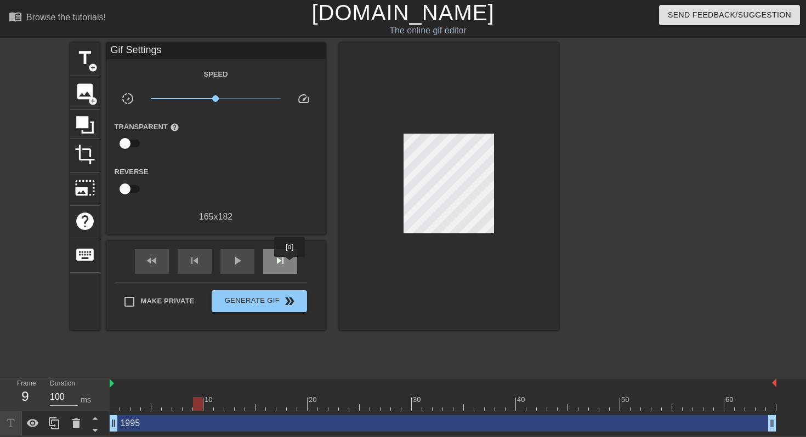
click at [291, 265] on div "skip_next" at bounding box center [280, 261] width 34 height 25
click at [195, 260] on span "skip_previous" at bounding box center [194, 260] width 13 height 13
click at [202, 244] on div "fast_rewind skip_previous play_arrow skip_next" at bounding box center [216, 261] width 179 height 41
click at [201, 263] on span "skip_previous" at bounding box center [194, 260] width 13 height 13
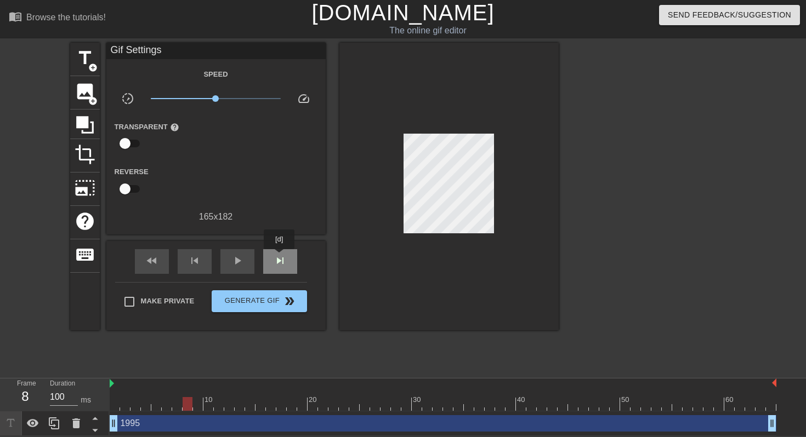
click at [280, 257] on span "skip_next" at bounding box center [280, 260] width 13 height 13
click at [191, 263] on span "skip_previous" at bounding box center [194, 260] width 13 height 13
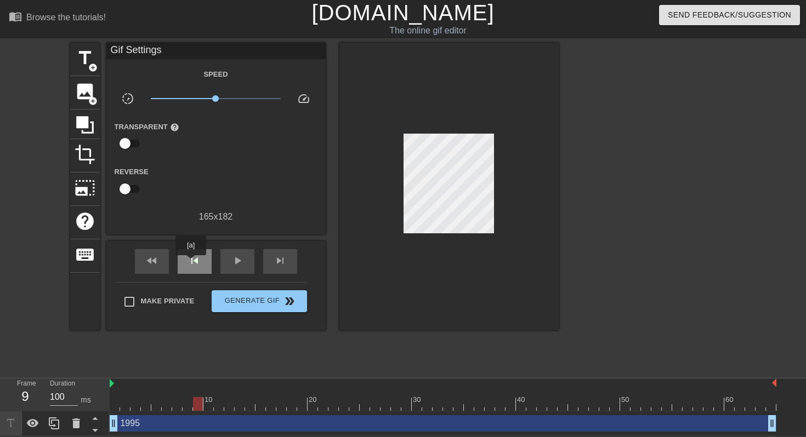
click at [191, 263] on span "skip_previous" at bounding box center [194, 260] width 13 height 13
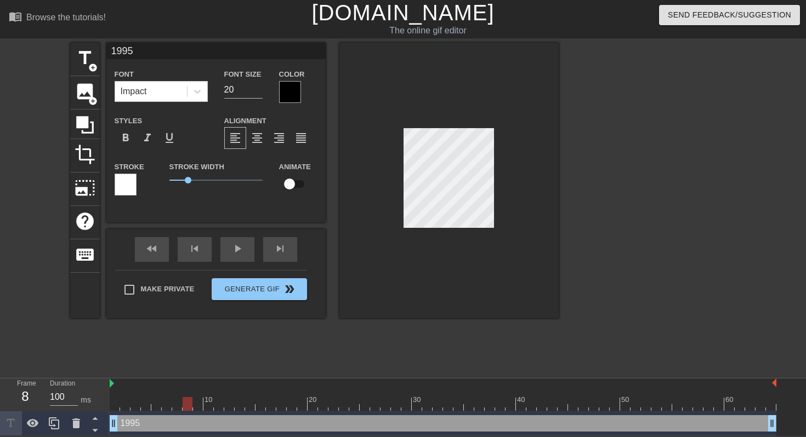
click at [291, 187] on input "checkbox" at bounding box center [289, 184] width 62 height 21
checkbox input "true"
click at [283, 251] on div "skip_next" at bounding box center [280, 249] width 34 height 25
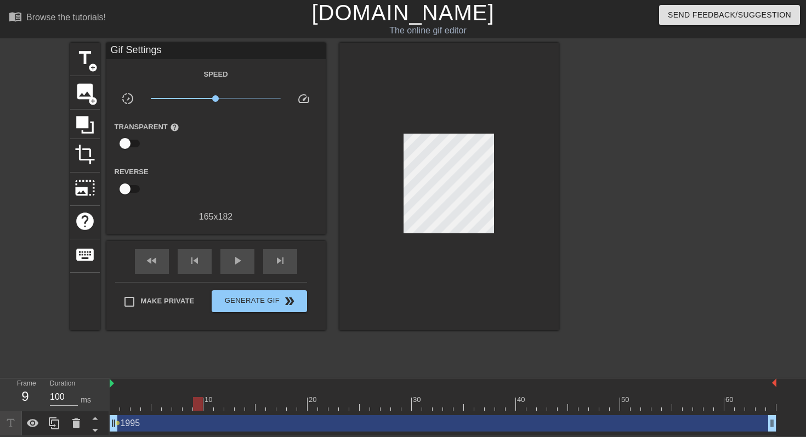
click at [200, 430] on div "1995 drag_handle drag_handle" at bounding box center [443, 424] width 667 height 16
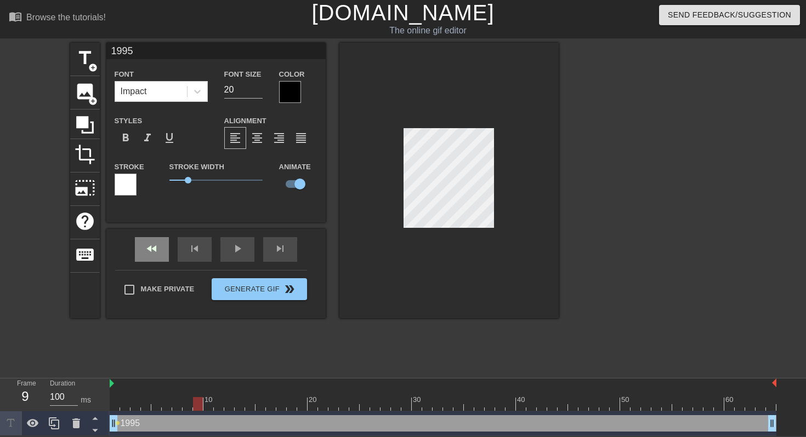
click at [158, 254] on div "fast_rewind" at bounding box center [152, 249] width 34 height 25
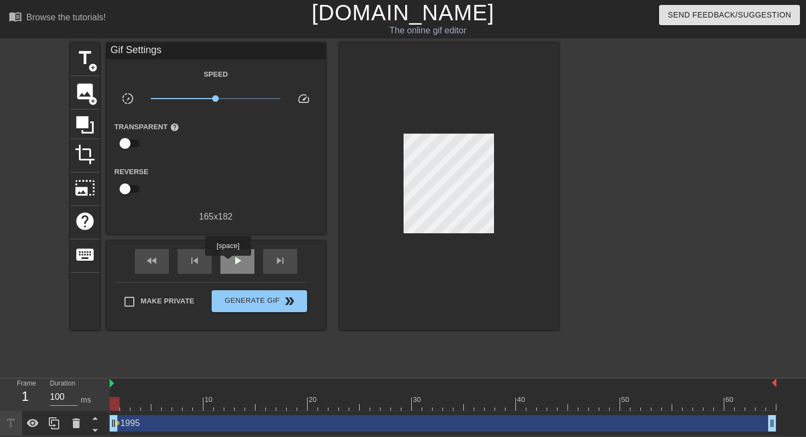
click at [229, 261] on div "play_arrow" at bounding box center [237, 261] width 34 height 25
click at [229, 261] on div "pause" at bounding box center [237, 261] width 34 height 25
click at [156, 265] on span "fast_rewind" at bounding box center [151, 260] width 13 height 13
click at [232, 260] on span "play_arrow" at bounding box center [237, 260] width 13 height 13
click at [232, 260] on span "pause" at bounding box center [237, 260] width 13 height 13
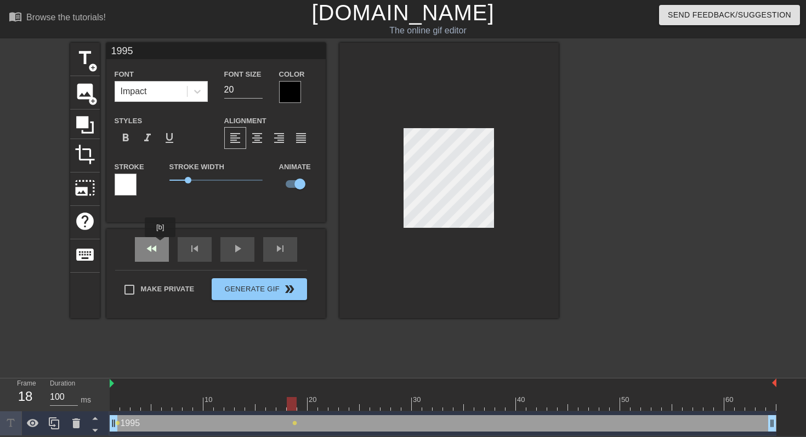
click at [161, 245] on div "fast_rewind skip_previous play_arrow skip_next" at bounding box center [216, 249] width 179 height 41
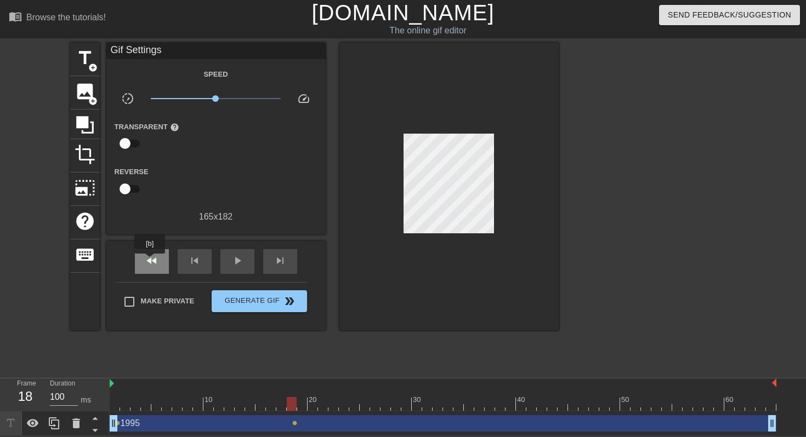
click at [151, 261] on span "fast_rewind" at bounding box center [151, 260] width 13 height 13
click at [238, 264] on span "play_arrow" at bounding box center [237, 260] width 13 height 13
click at [238, 264] on span "pause" at bounding box center [237, 260] width 13 height 13
click at [295, 422] on span "lens" at bounding box center [294, 423] width 5 height 5
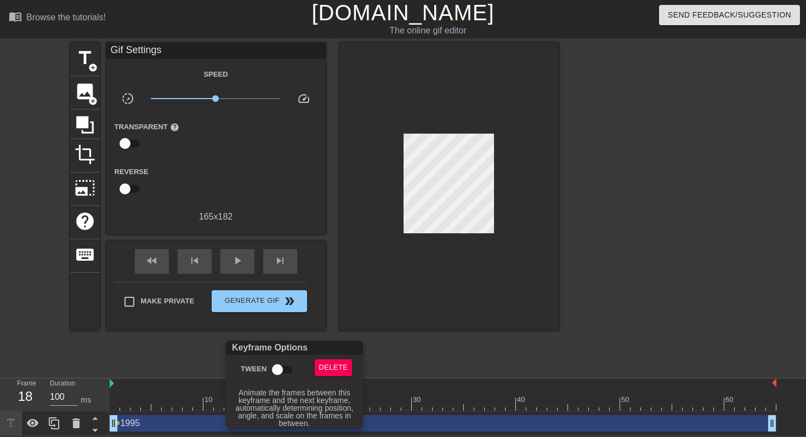
click at [282, 367] on input "Tween" at bounding box center [277, 370] width 62 height 21
click at [282, 367] on input "Tween" at bounding box center [288, 370] width 62 height 21
click at [282, 367] on input "Tween" at bounding box center [277, 370] width 62 height 21
checkbox input "true"
click at [153, 360] on div at bounding box center [403, 218] width 806 height 437
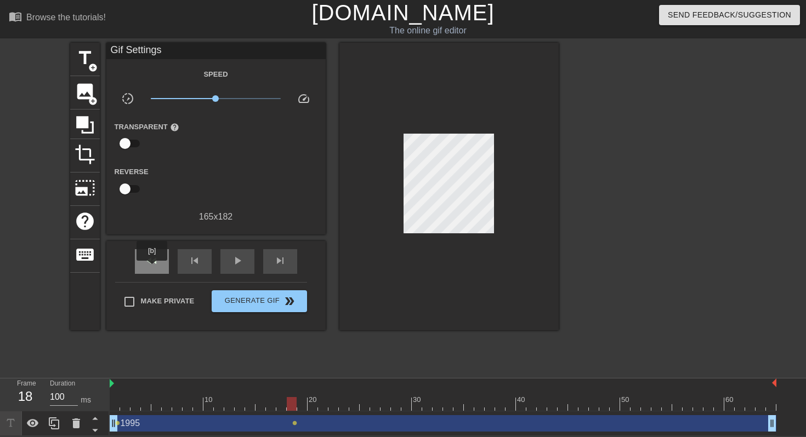
click at [153, 269] on div "fast_rewind" at bounding box center [152, 261] width 34 height 25
click at [244, 268] on div "play_arrow" at bounding box center [237, 261] width 34 height 25
click at [244, 268] on div "pause" at bounding box center [237, 261] width 34 height 25
click at [194, 259] on span "skip_previous" at bounding box center [194, 260] width 13 height 13
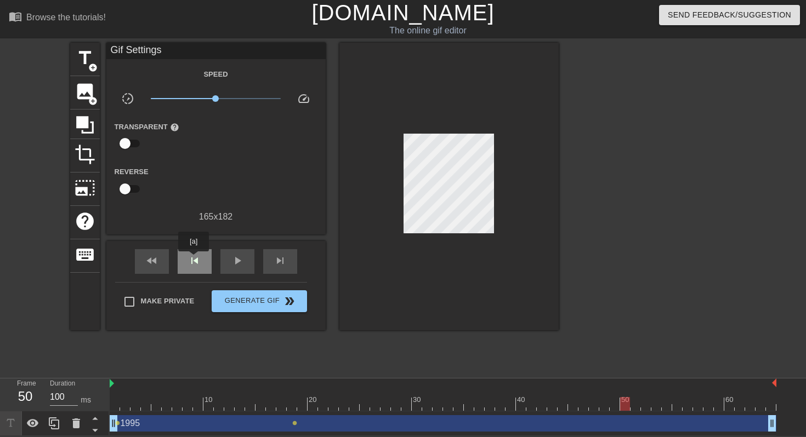
click at [194, 259] on span "skip_previous" at bounding box center [194, 260] width 13 height 13
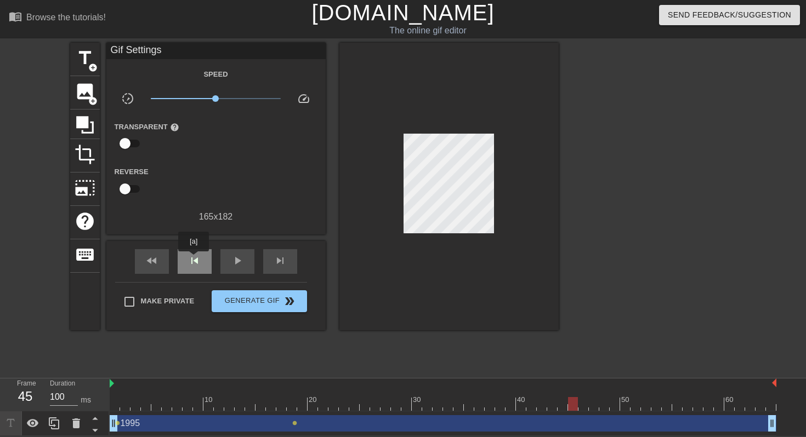
click at [194, 259] on span "skip_previous" at bounding box center [194, 260] width 13 height 13
click at [280, 260] on span "skip_next" at bounding box center [280, 260] width 13 height 13
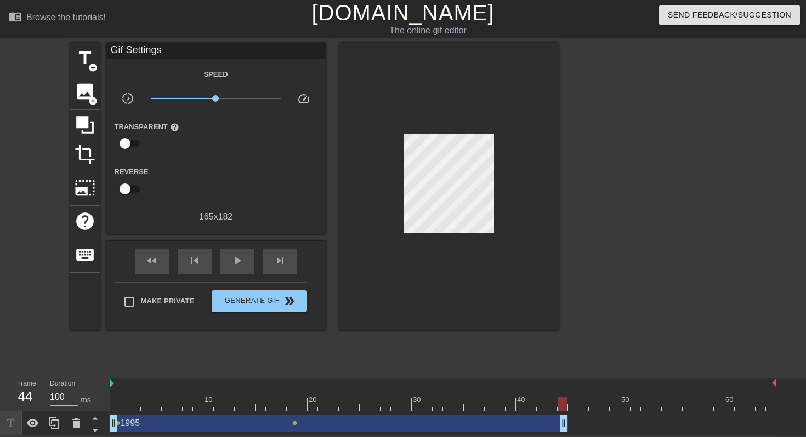
drag, startPoint x: 771, startPoint y: 422, endPoint x: 561, endPoint y: 410, distance: 210.3
click at [561, 410] on div "10 20 30 40 50 60 1995 drag_handle drag_handle lens lens" at bounding box center [458, 408] width 696 height 58
click at [156, 254] on span "fast_rewind" at bounding box center [151, 260] width 13 height 13
click at [240, 254] on span "play_arrow" at bounding box center [237, 260] width 13 height 13
click at [240, 254] on span "pause" at bounding box center [237, 260] width 13 height 13
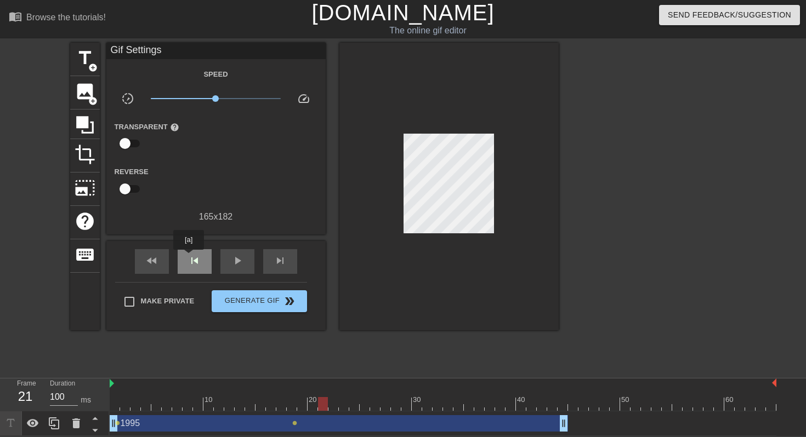
click at [189, 258] on span "skip_previous" at bounding box center [194, 260] width 13 height 13
click at [140, 261] on div "fast_rewind" at bounding box center [152, 261] width 34 height 25
click at [231, 261] on span "play_arrow" at bounding box center [237, 260] width 13 height 13
click at [231, 261] on span "pause" at bounding box center [237, 260] width 13 height 13
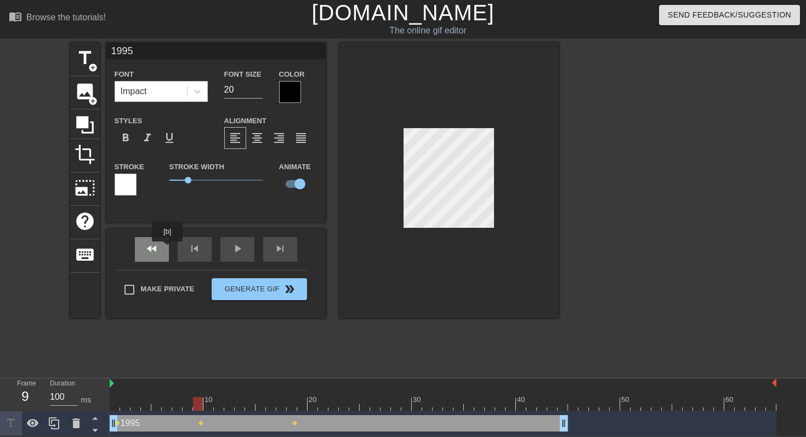
click at [160, 250] on div "fast_rewind" at bounding box center [152, 249] width 34 height 25
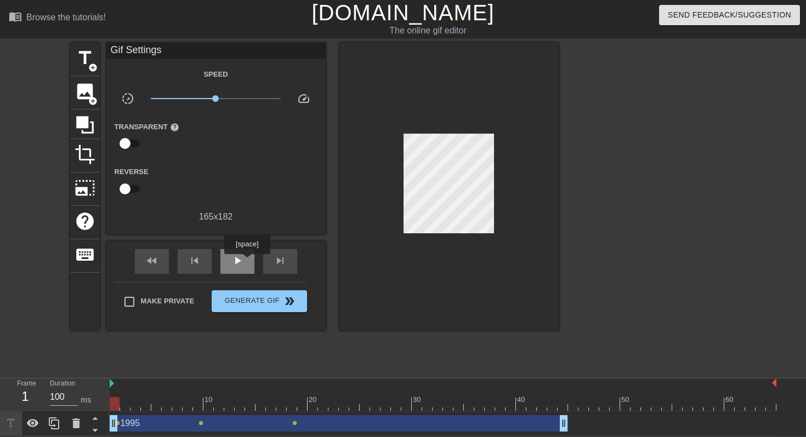
click at [243, 260] on div "play_arrow" at bounding box center [237, 261] width 34 height 25
click at [243, 260] on div "pause" at bounding box center [237, 261] width 34 height 25
click at [157, 246] on div "fast_rewind skip_previous play_arrow skip_next" at bounding box center [216, 261] width 179 height 41
click at [240, 256] on span "play_arrow" at bounding box center [237, 260] width 13 height 13
click at [240, 256] on span "pause" at bounding box center [237, 260] width 13 height 13
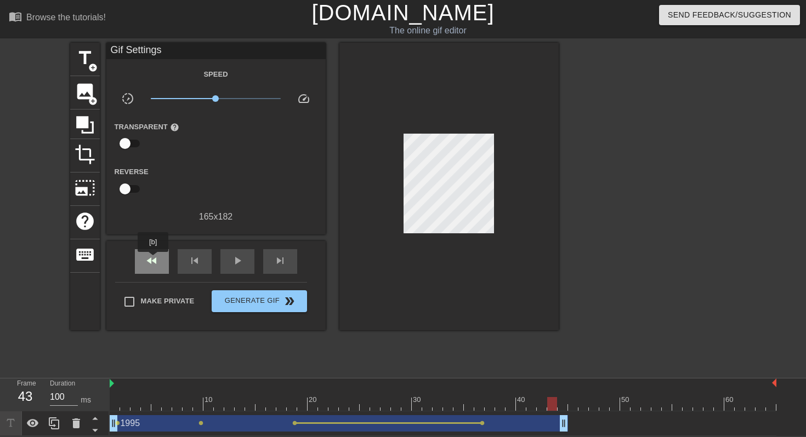
click at [154, 260] on span "fast_rewind" at bounding box center [151, 260] width 13 height 13
click at [252, 261] on div "play_arrow" at bounding box center [237, 261] width 34 height 25
click at [252, 261] on div "pause" at bounding box center [237, 261] width 34 height 25
click at [188, 258] on span "skip_previous" at bounding box center [194, 260] width 13 height 13
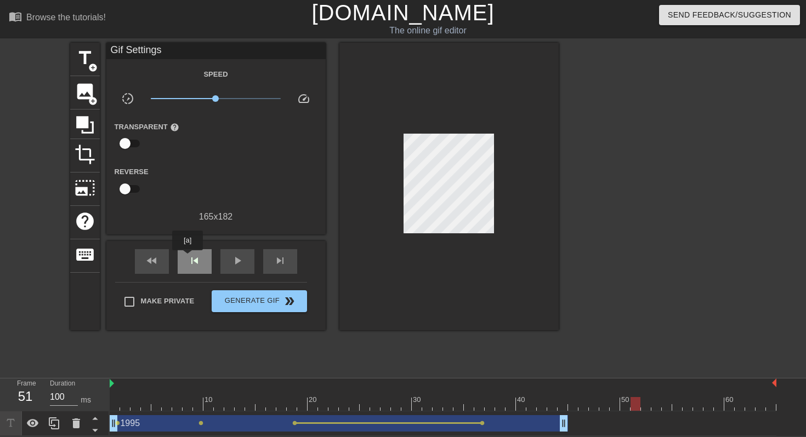
click at [188, 258] on span "skip_previous" at bounding box center [194, 260] width 13 height 13
click at [274, 259] on span "skip_next" at bounding box center [280, 260] width 13 height 13
click at [88, 60] on span "title" at bounding box center [85, 58] width 21 height 21
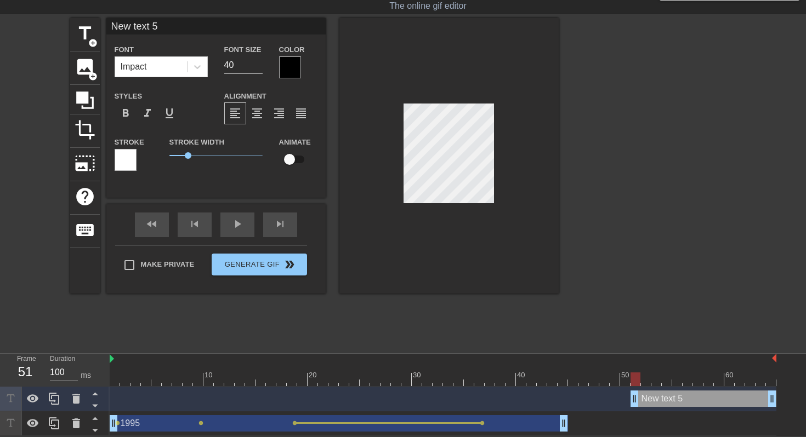
scroll to position [0, 2]
type input "3"
type textarea "3"
type input "30"
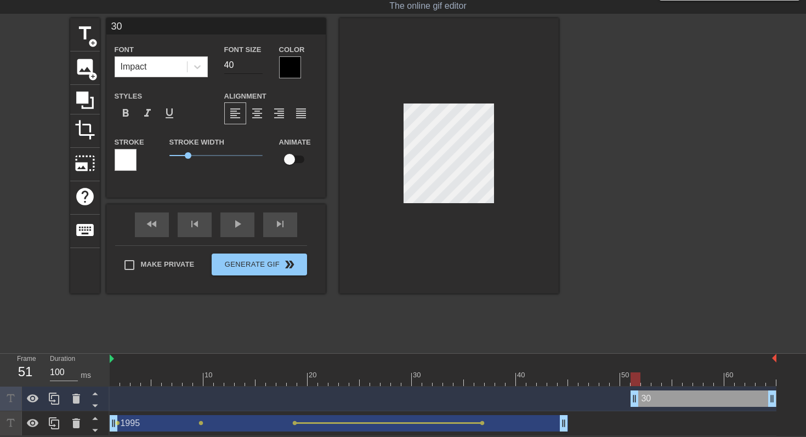
type textarea "30"
click at [230, 64] on input "40" at bounding box center [243, 65] width 38 height 18
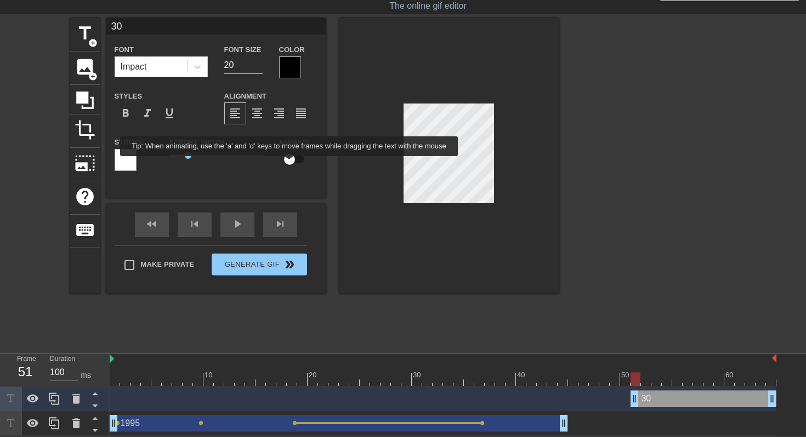
type input "20"
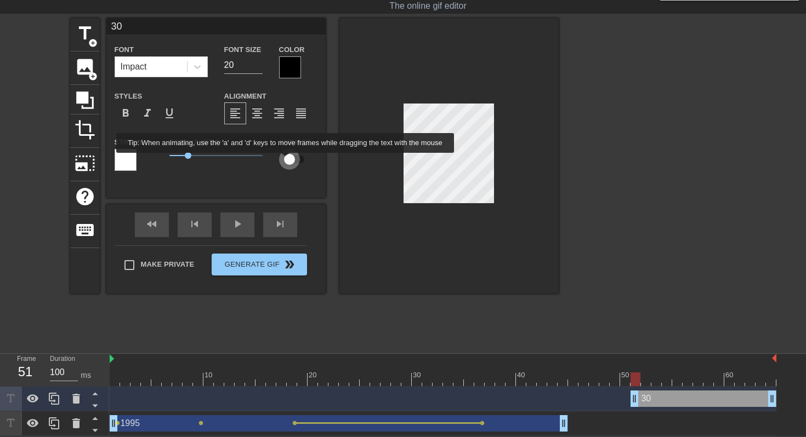
click at [294, 161] on input "checkbox" at bounding box center [289, 159] width 62 height 21
checkbox input "true"
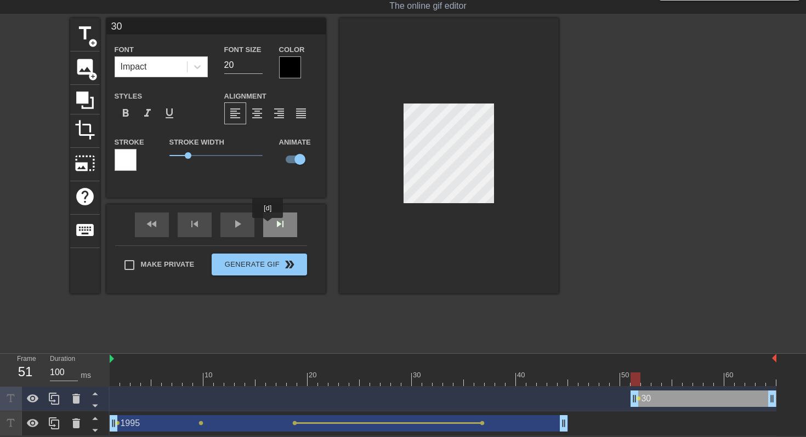
click at [275, 226] on div "skip_next" at bounding box center [280, 225] width 34 height 25
click at [284, 225] on div "skip_next" at bounding box center [280, 225] width 34 height 25
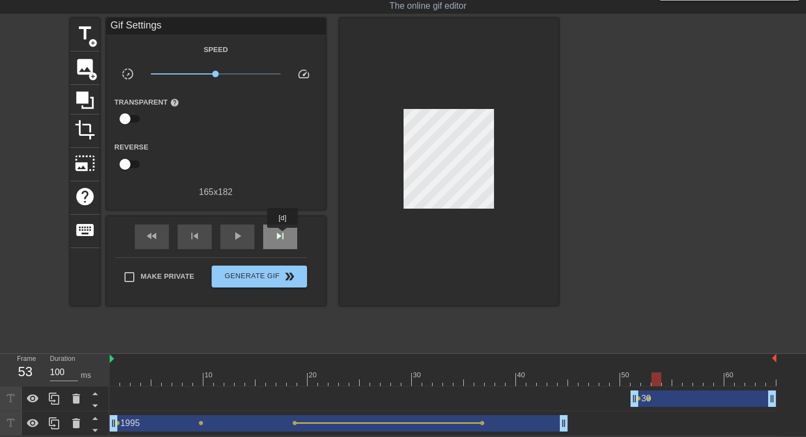
click at [283, 236] on span "skip_next" at bounding box center [280, 236] width 13 height 13
click at [281, 226] on div "skip_next" at bounding box center [280, 237] width 34 height 25
drag, startPoint x: 770, startPoint y: 398, endPoint x: 679, endPoint y: 396, distance: 91.6
click at [679, 396] on div "30 drag_handle drag_handle lens lens lens" at bounding box center [443, 399] width 667 height 16
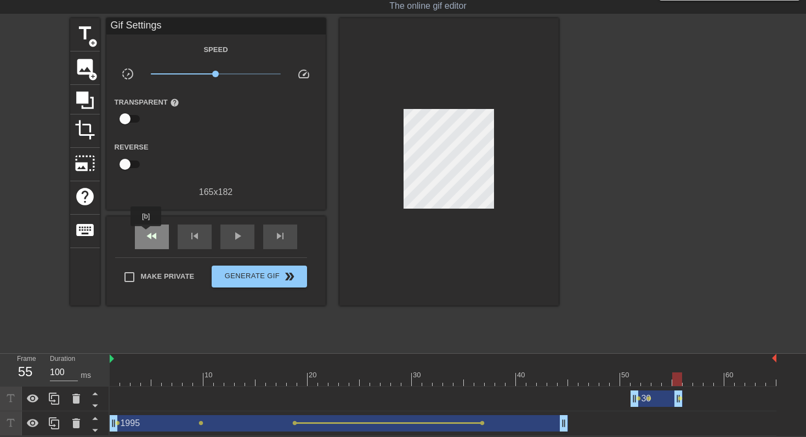
click at [147, 234] on span "fast_rewind" at bounding box center [151, 236] width 13 height 13
click at [514, 373] on div at bounding box center [443, 380] width 667 height 14
drag, startPoint x: 514, startPoint y: 372, endPoint x: 549, endPoint y: 364, distance: 35.5
click at [549, 364] on div "10 20 30 40 50 60" at bounding box center [443, 370] width 667 height 32
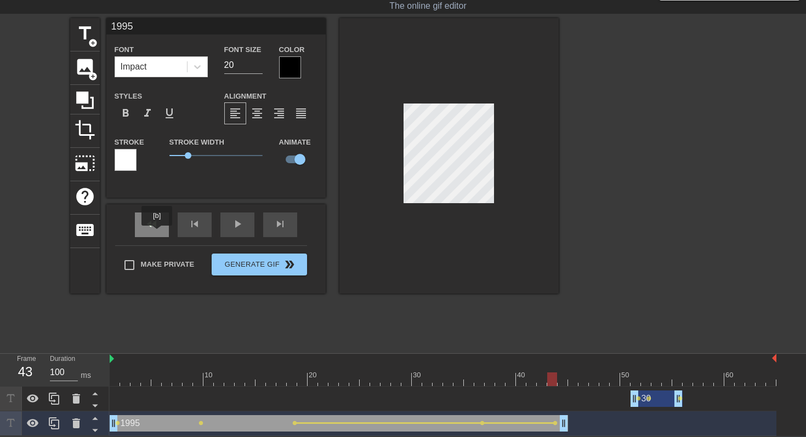
click at [157, 233] on div "fast_rewind" at bounding box center [152, 225] width 34 height 25
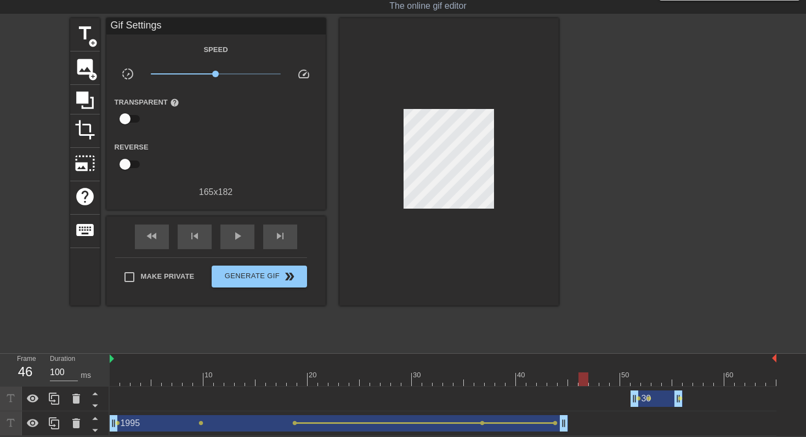
drag, startPoint x: 295, startPoint y: 422, endPoint x: 120, endPoint y: 430, distance: 175.6
click at [120, 430] on div "1995 drag_handle drag_handle lens lens lens lens lens" at bounding box center [443, 424] width 667 height 16
drag, startPoint x: 295, startPoint y: 423, endPoint x: 230, endPoint y: 423, distance: 64.7
click at [230, 423] on div "1995 drag_handle drag_handle lens lens lens lens lens" at bounding box center [443, 424] width 667 height 16
drag, startPoint x: 201, startPoint y: 423, endPoint x: 289, endPoint y: 424, distance: 88.8
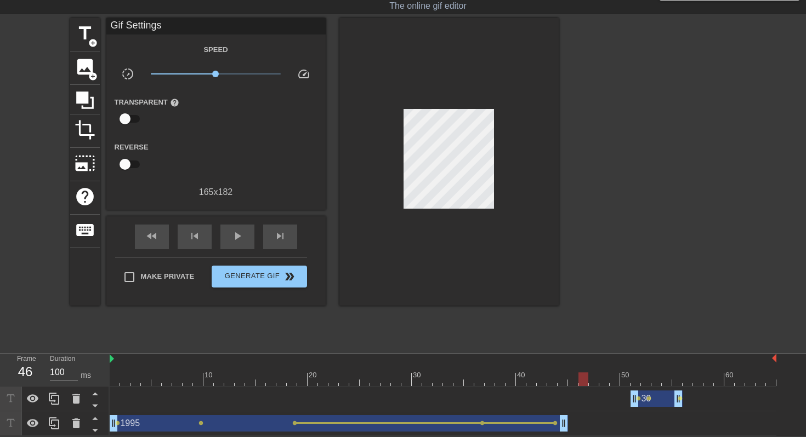
click at [289, 424] on div "1995 drag_handle drag_handle lens lens lens lens lens" at bounding box center [443, 424] width 667 height 16
click at [118, 423] on span "lens" at bounding box center [117, 423] width 5 height 5
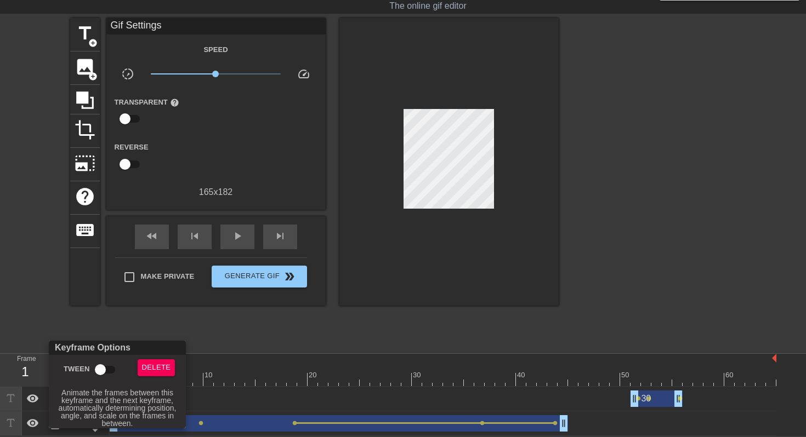
click at [99, 372] on input "Tween" at bounding box center [100, 370] width 62 height 21
checkbox input "true"
click at [201, 423] on div at bounding box center [403, 218] width 806 height 437
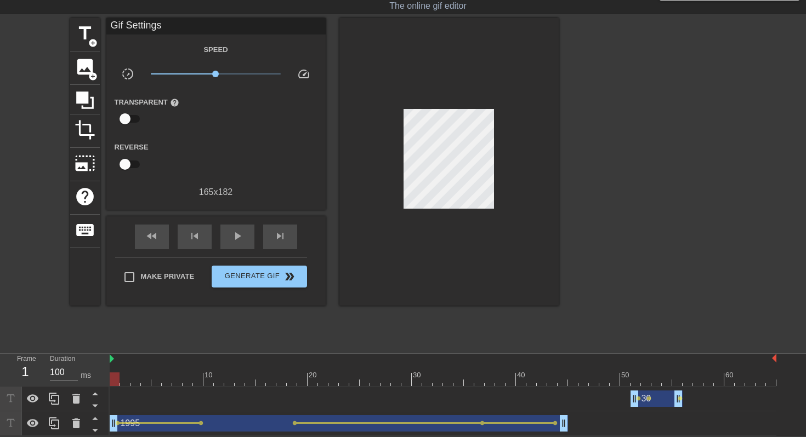
click at [201, 423] on span "lens" at bounding box center [200, 423] width 5 height 5
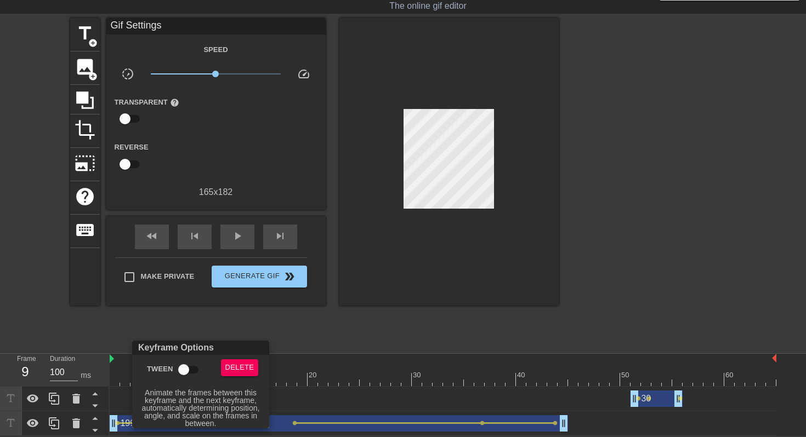
click at [180, 362] on input "Tween" at bounding box center [183, 370] width 62 height 21
checkbox input "true"
click at [326, 338] on div at bounding box center [403, 218] width 806 height 437
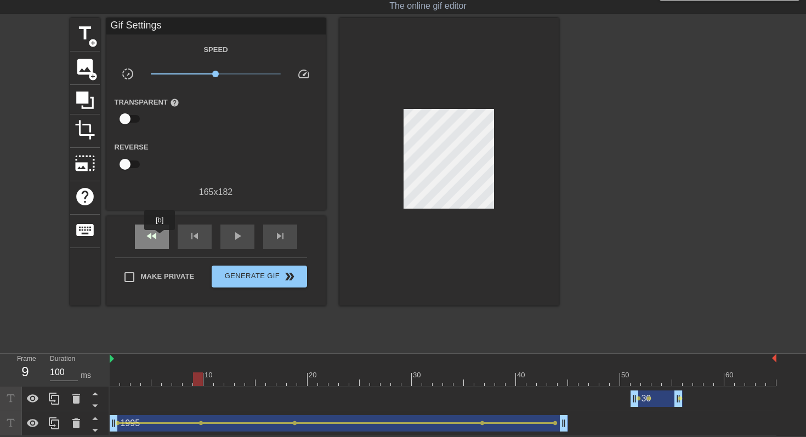
click at [161, 238] on div "fast_rewind" at bounding box center [152, 237] width 34 height 25
click at [237, 239] on span "play_arrow" at bounding box center [237, 236] width 13 height 13
click at [640, 397] on span "lens" at bounding box center [638, 398] width 5 height 5
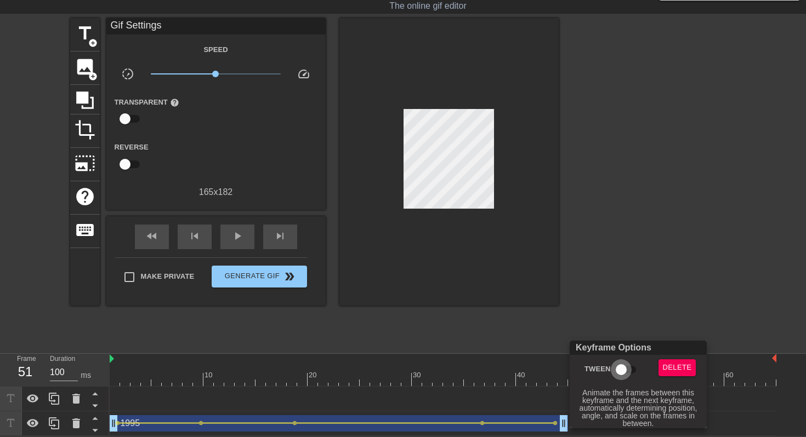
click at [621, 367] on input "Tween" at bounding box center [621, 370] width 62 height 21
checkbox input "true"
click at [653, 308] on div at bounding box center [403, 218] width 806 height 437
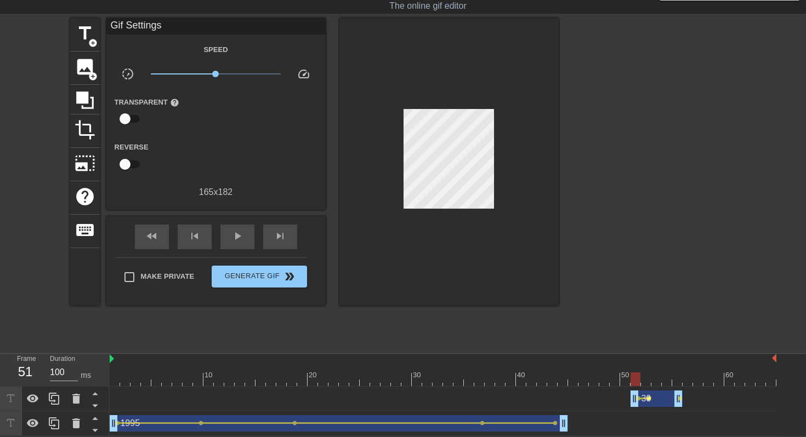
click at [650, 398] on span "lens" at bounding box center [648, 398] width 5 height 5
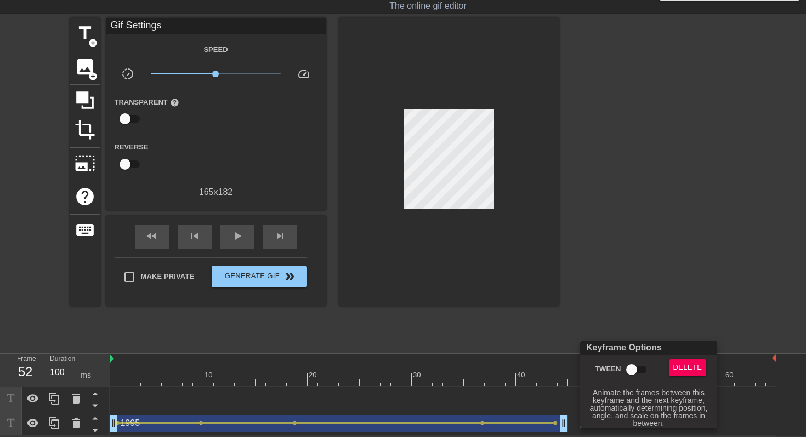
click at [628, 368] on input "Tween" at bounding box center [631, 370] width 62 height 21
checkbox input "true"
click at [640, 306] on div at bounding box center [403, 218] width 806 height 437
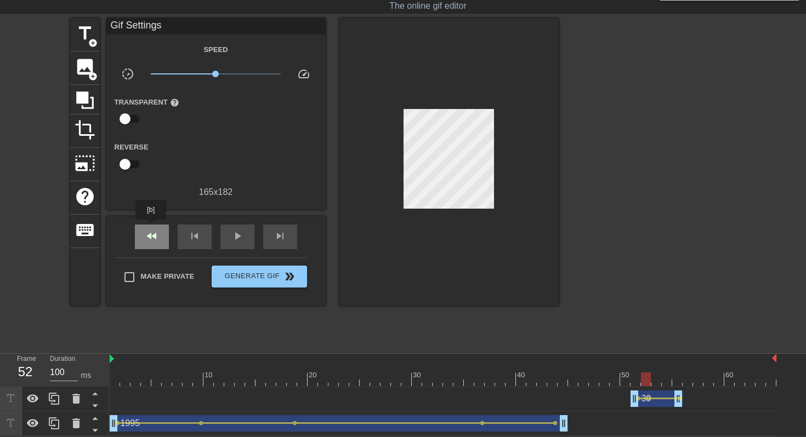
click at [152, 228] on div "fast_rewind" at bounding box center [152, 237] width 34 height 25
click at [705, 380] on div at bounding box center [443, 380] width 667 height 14
drag, startPoint x: 705, startPoint y: 380, endPoint x: 719, endPoint y: 378, distance: 13.9
click at [719, 378] on div at bounding box center [719, 380] width 10 height 14
click at [87, 32] on span "title" at bounding box center [85, 33] width 21 height 21
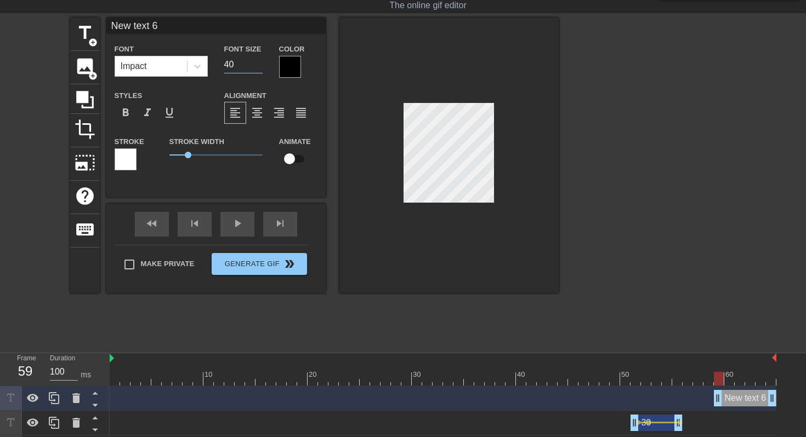
click at [234, 62] on input "40" at bounding box center [243, 65] width 38 height 18
type input "20"
type input "1"
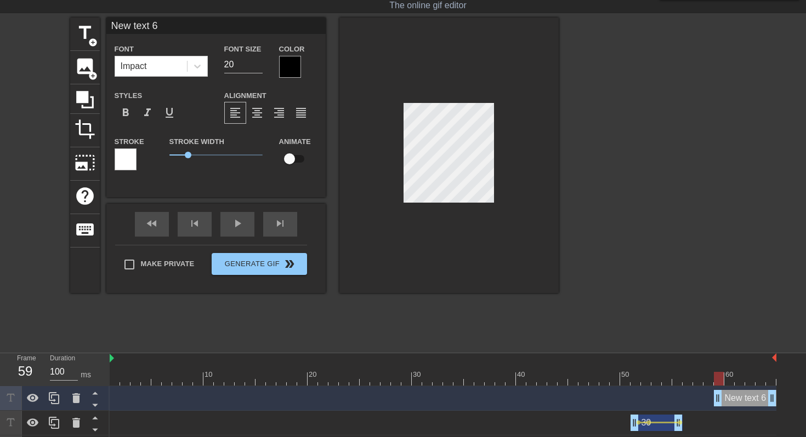
type textarea "1"
type input "19"
type textarea "19"
type input "199"
type textarea "199"
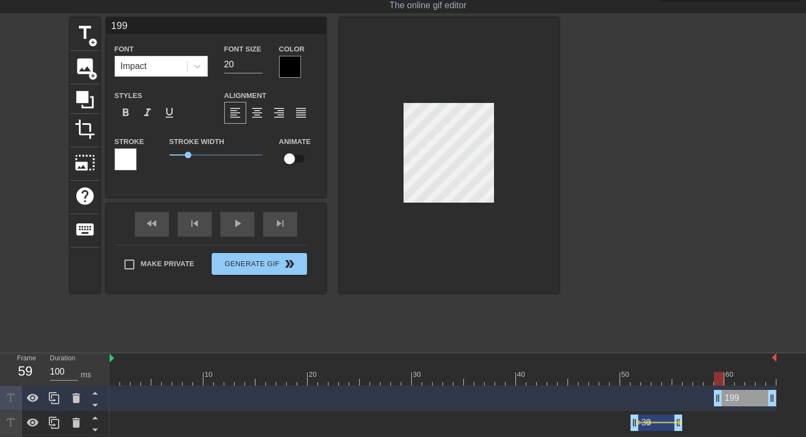
type input "1995"
type textarea "1995"
click at [283, 221] on div "fast_rewind skip_previous play_arrow skip_next" at bounding box center [216, 224] width 179 height 41
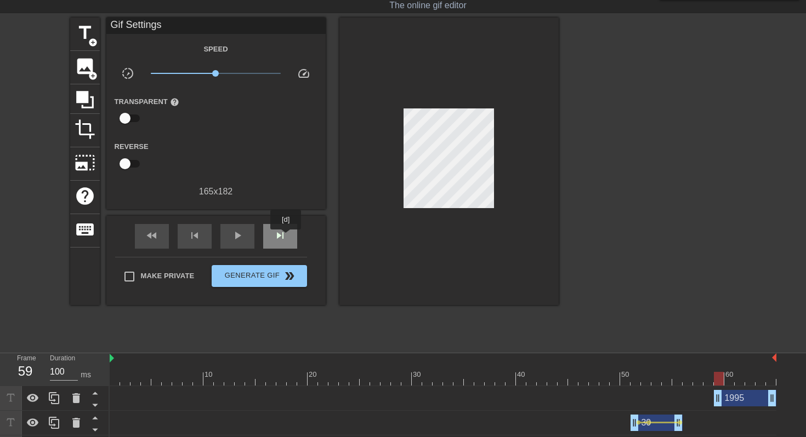
click at [287, 237] on div "skip_next" at bounding box center [280, 236] width 34 height 25
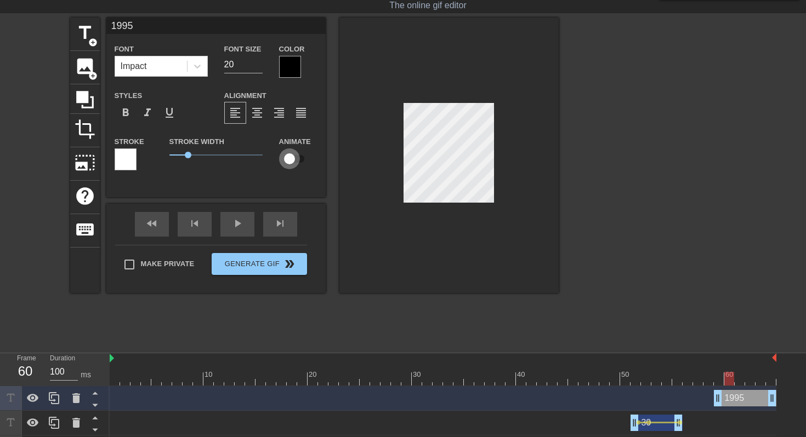
click at [292, 158] on input "checkbox" at bounding box center [289, 159] width 62 height 21
checkbox input "true"
click at [280, 228] on div "skip_next" at bounding box center [280, 224] width 34 height 25
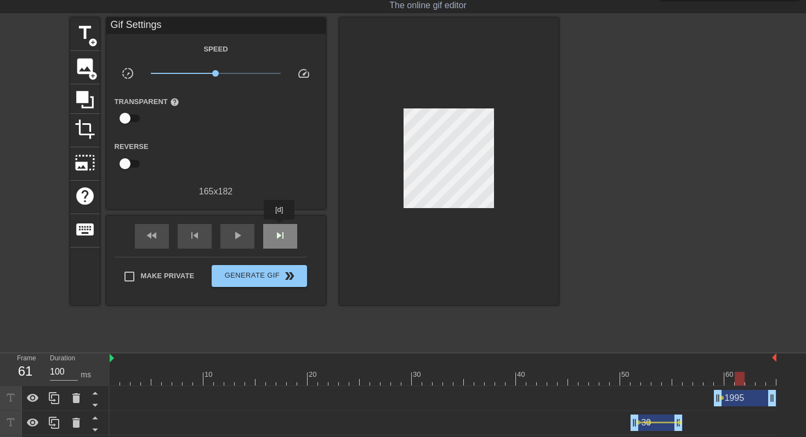
click at [280, 228] on div "skip_next" at bounding box center [280, 236] width 34 height 25
click at [198, 235] on span "skip_previous" at bounding box center [194, 235] width 13 height 13
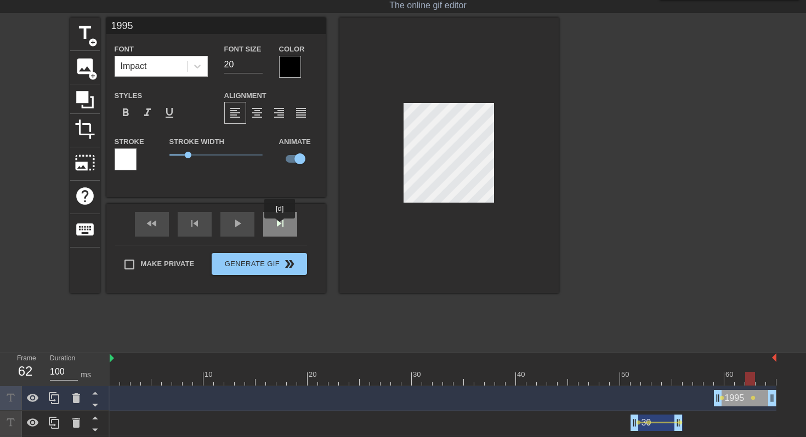
click at [278, 224] on div "skip_next" at bounding box center [280, 224] width 34 height 25
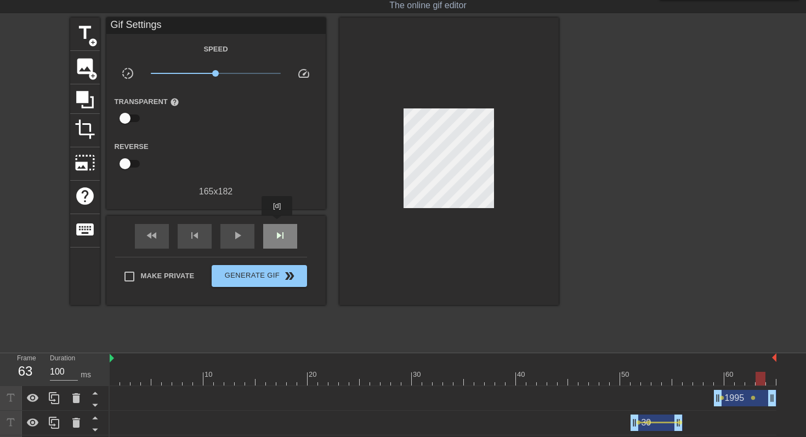
click at [278, 224] on div "skip_next" at bounding box center [280, 236] width 34 height 25
click at [142, 236] on div "fast_rewind" at bounding box center [152, 236] width 34 height 25
click at [753, 399] on span "lens" at bounding box center [752, 398] width 5 height 5
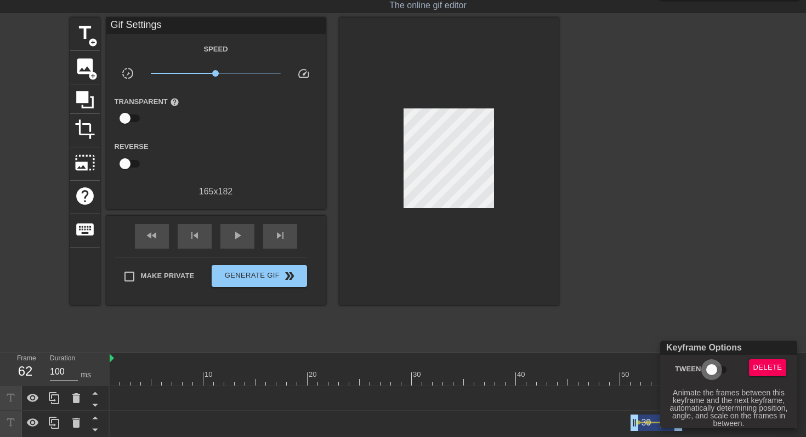
click at [710, 369] on input "Tween" at bounding box center [711, 370] width 62 height 21
checkbox input "true"
click at [710, 306] on div at bounding box center [403, 218] width 806 height 437
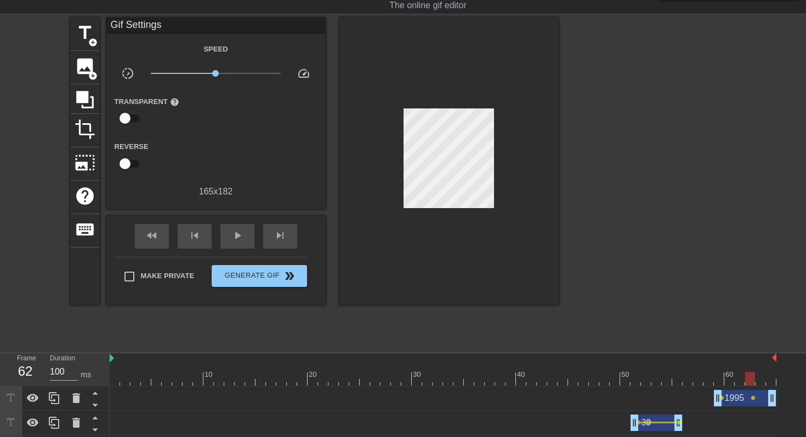
click at [724, 402] on div "1995 drag_handle drag_handle" at bounding box center [745, 398] width 62 height 16
click at [723, 400] on span "lens" at bounding box center [721, 398] width 5 height 5
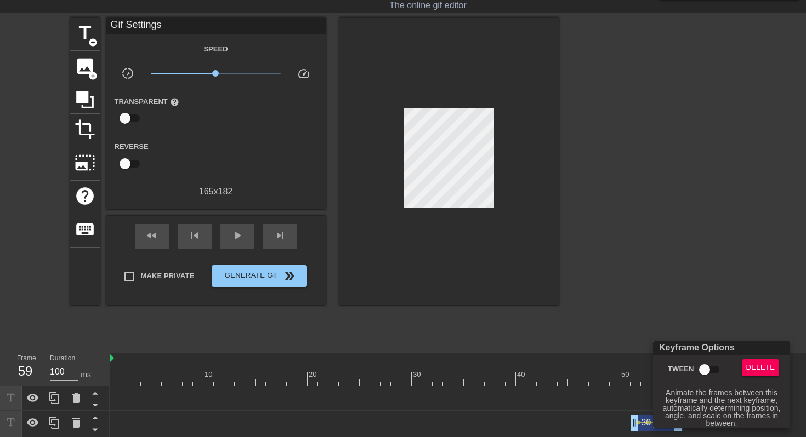
click at [709, 366] on input "Tween" at bounding box center [704, 370] width 62 height 21
checkbox input "true"
click at [713, 299] on div at bounding box center [403, 218] width 806 height 437
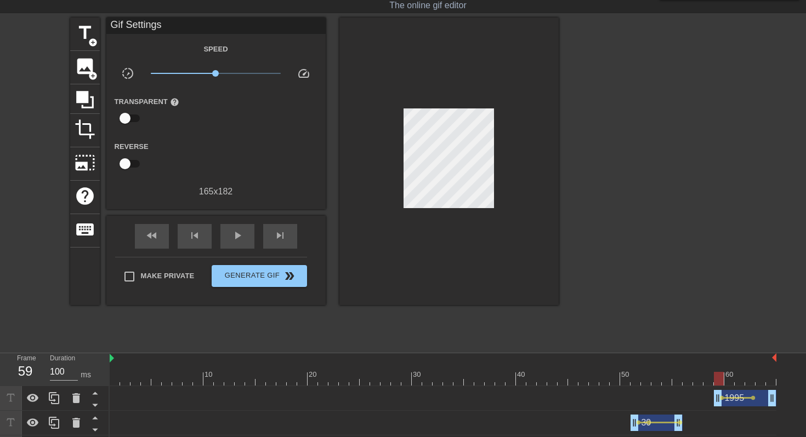
scroll to position [50, 0]
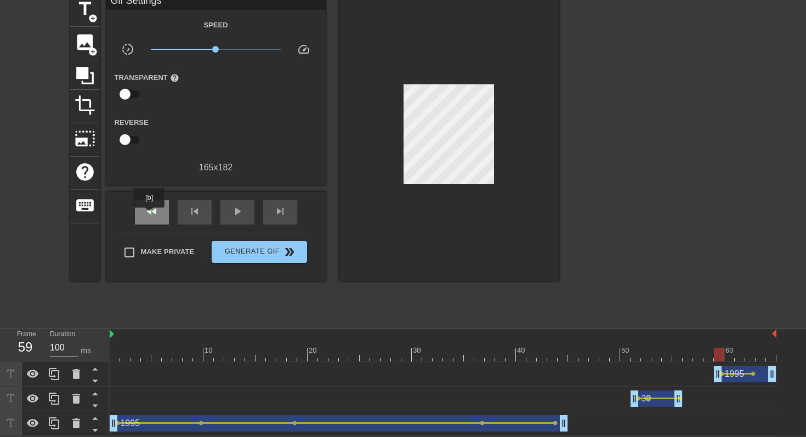
click at [150, 215] on span "fast_rewind" at bounding box center [151, 211] width 13 height 13
click at [236, 212] on span "play_arrow" at bounding box center [237, 211] width 13 height 13
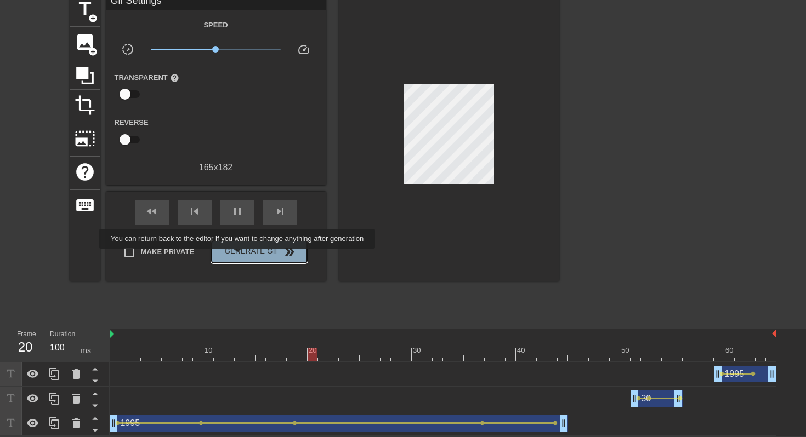
click at [244, 257] on span "Generate Gif double_arrow" at bounding box center [259, 252] width 86 height 13
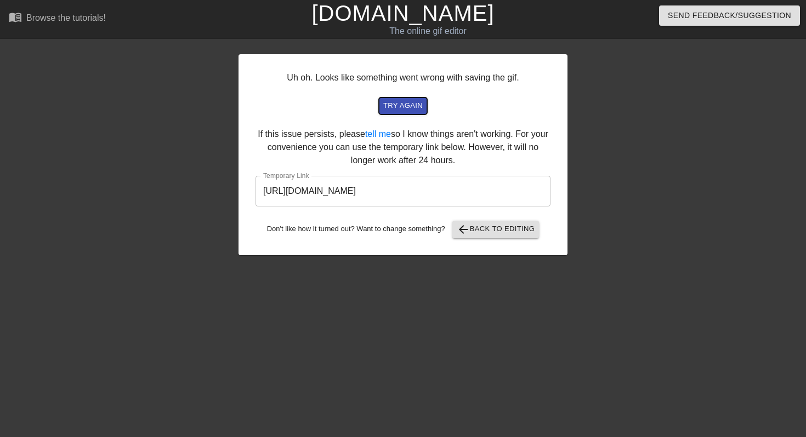
click at [405, 111] on span "try again" at bounding box center [402, 106] width 39 height 13
click at [412, 108] on span "try again" at bounding box center [402, 106] width 39 height 13
click at [395, 103] on span "try again" at bounding box center [402, 106] width 39 height 13
click at [408, 107] on span "try again" at bounding box center [402, 106] width 39 height 13
